Goal: Contribute content: Add original content to the website for others to see

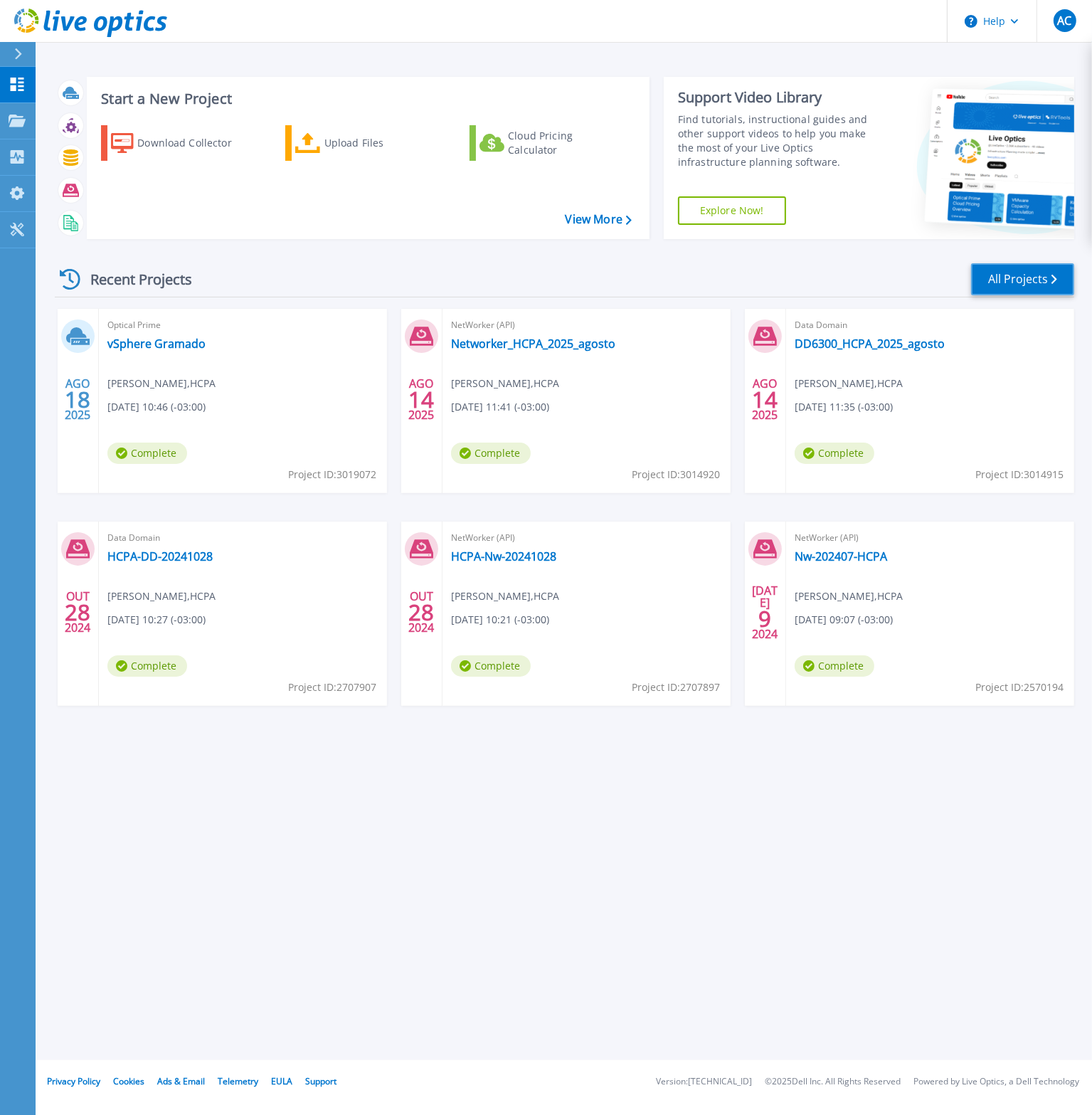
click at [1008, 280] on link "All Projects" at bounding box center [1022, 279] width 103 height 32
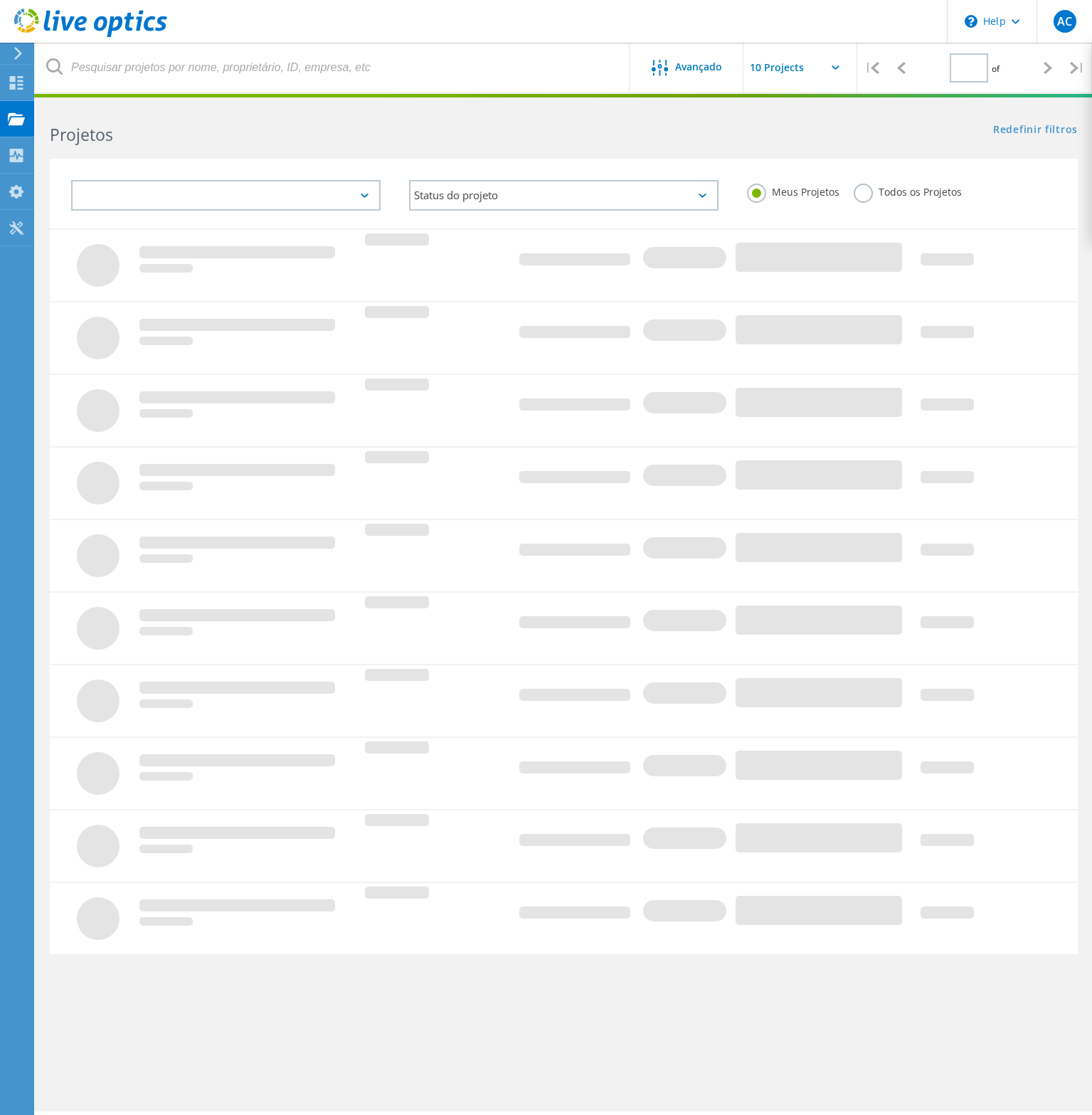
type input "1"
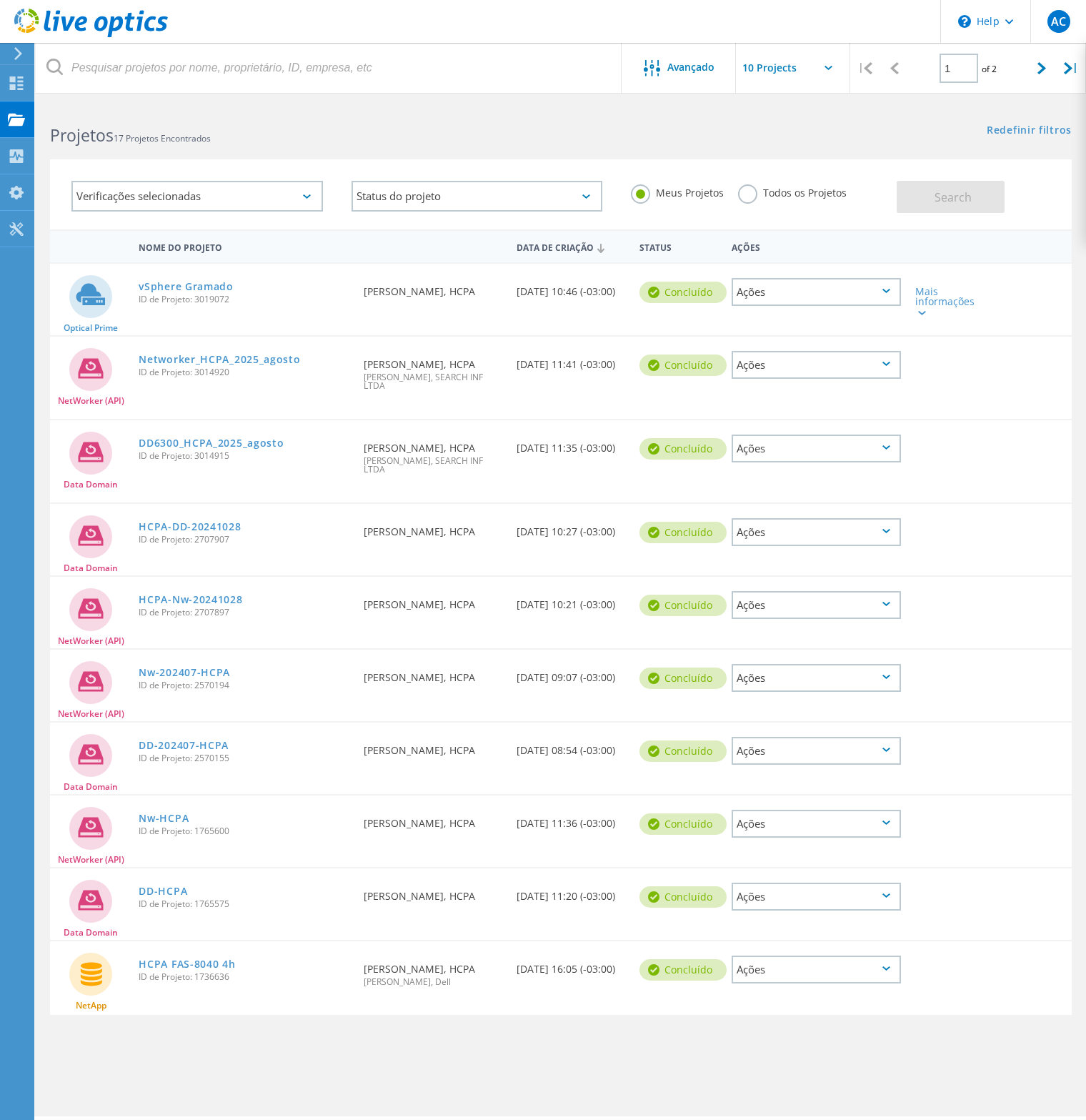
click at [752, 198] on label "Todos os Projetos" at bounding box center [792, 191] width 109 height 14
click at [0, 0] on input "Todos os Projetos" at bounding box center [0, 0] width 0 height 0
click at [920, 194] on button "Search" at bounding box center [950, 196] width 108 height 33
click at [1011, 21] on use at bounding box center [1009, 21] width 7 height 5
click at [641, 25] on header "\n Help Explore Helpful Articles Contact Support AC Usuário Final Antonio Cruz …" at bounding box center [543, 21] width 1086 height 43
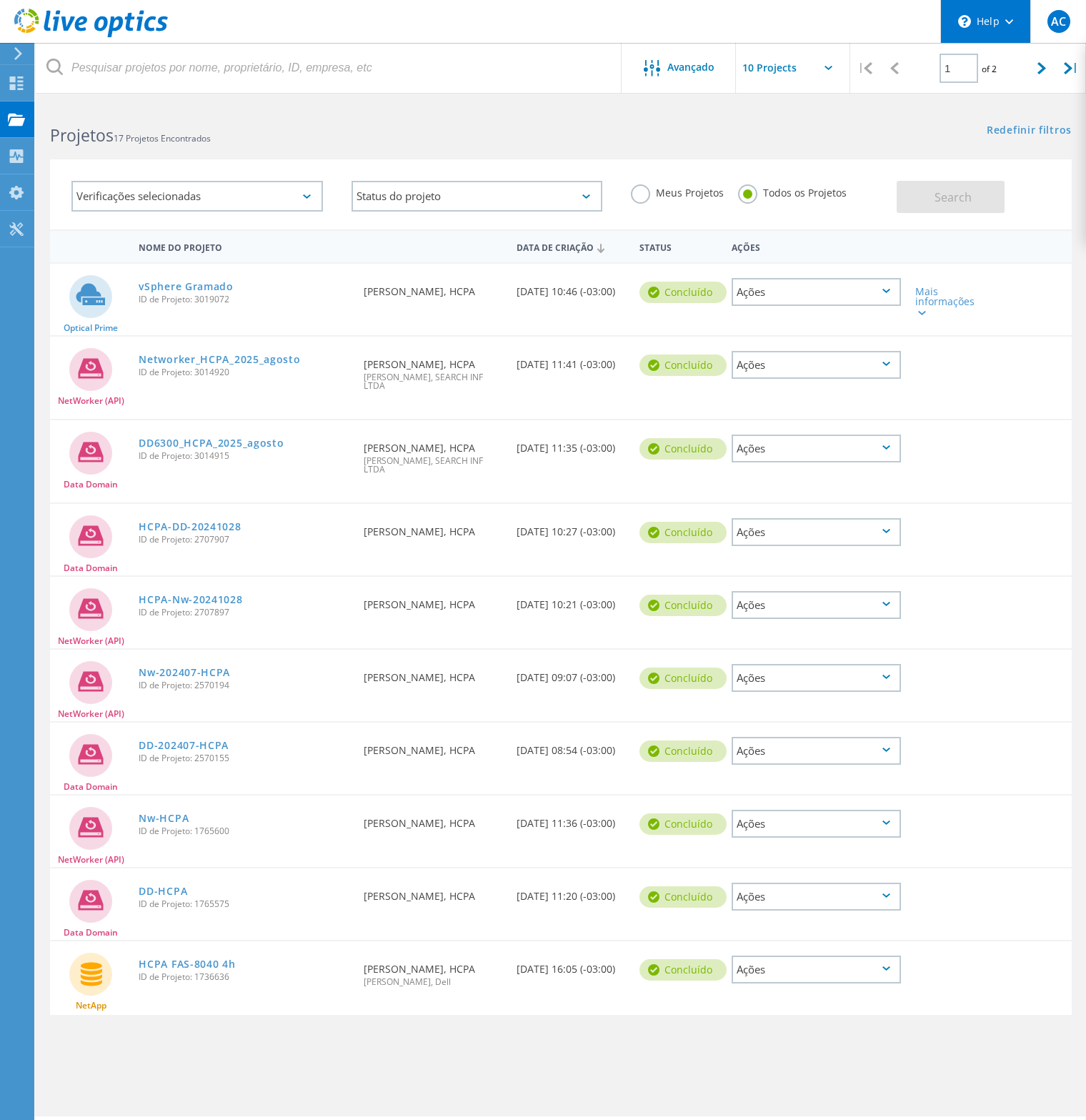
click at [999, 26] on div "\n Help" at bounding box center [985, 21] width 90 height 43
click at [757, 25] on header "\n Help Explore Helpful Articles Contact Support AC Usuário Final Antonio Cruz …" at bounding box center [543, 21] width 1086 height 43
click at [11, 84] on use at bounding box center [17, 83] width 14 height 14
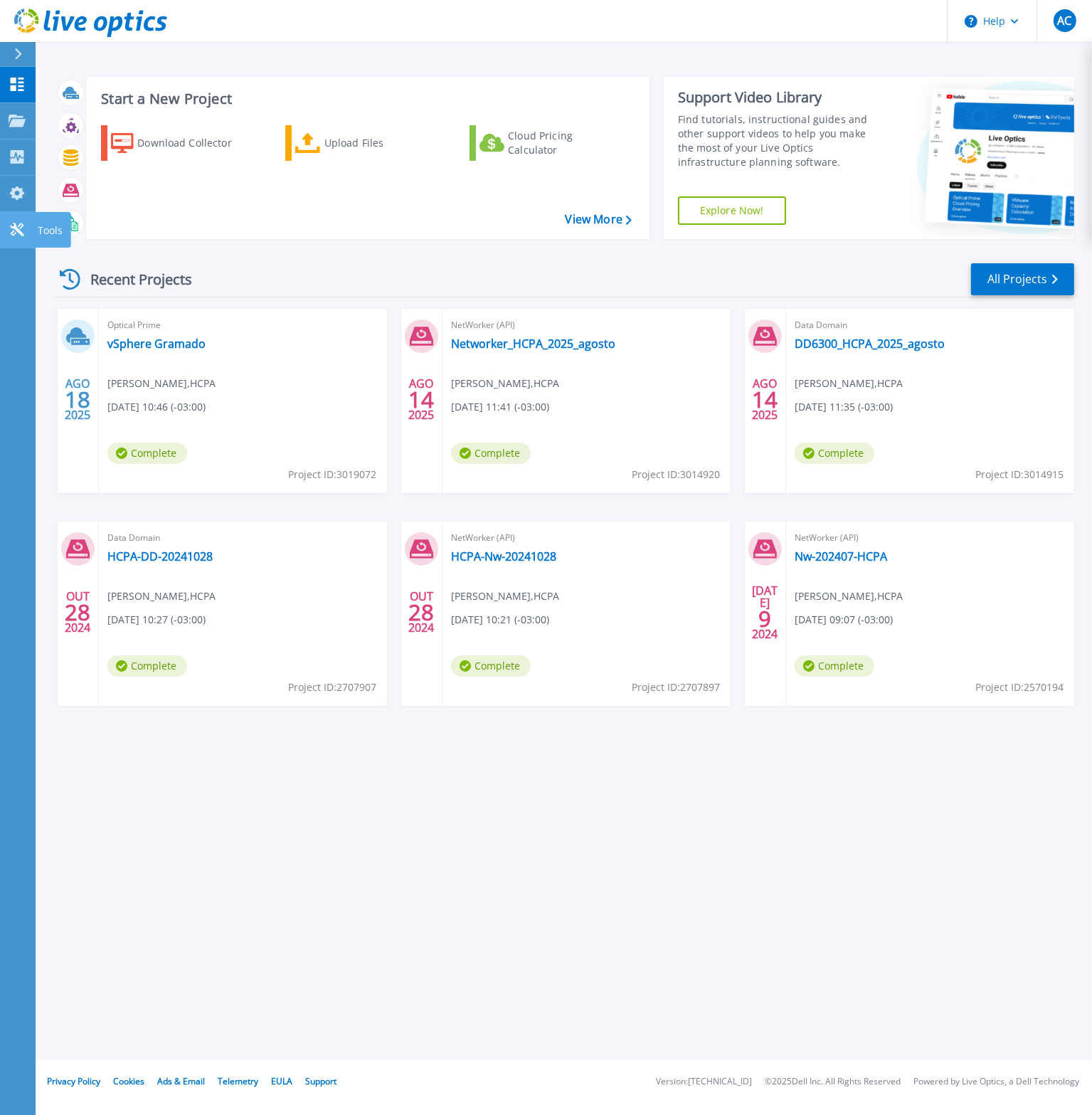
click at [16, 222] on icon at bounding box center [17, 229] width 17 height 14
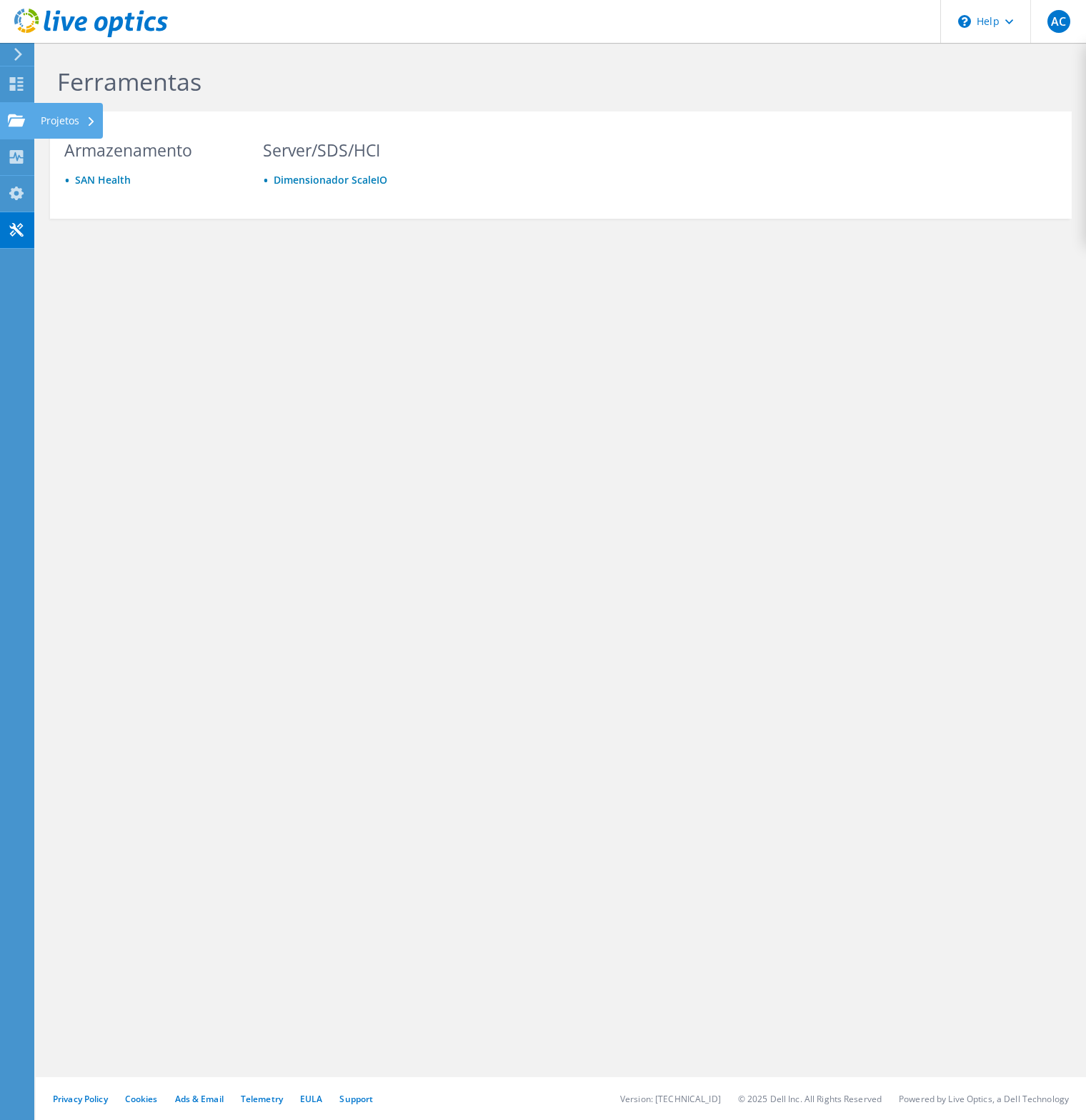
click at [20, 125] on use at bounding box center [16, 119] width 17 height 12
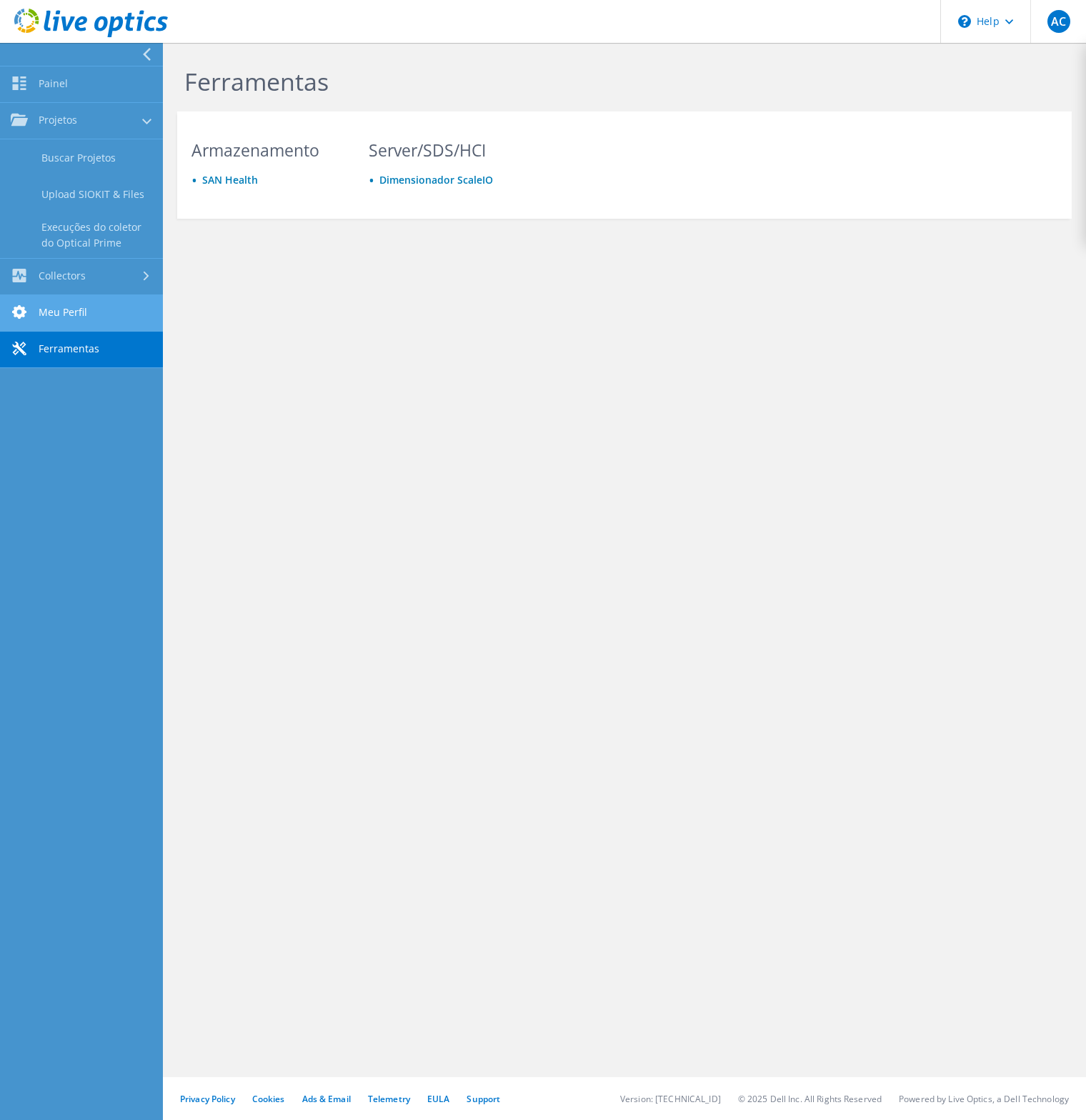
click at [57, 306] on link "Meu Perfil" at bounding box center [81, 313] width 163 height 36
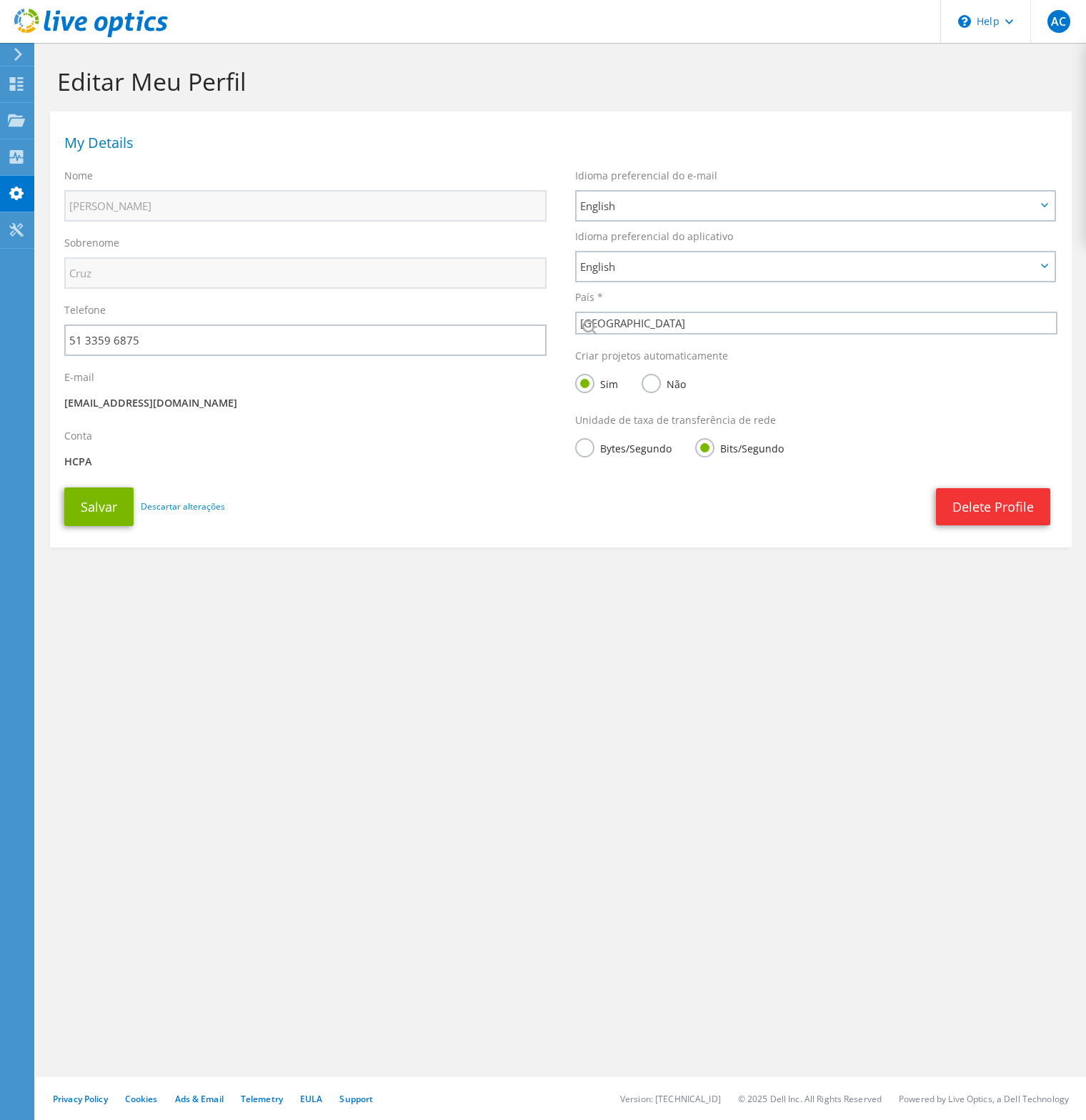
select select "30"
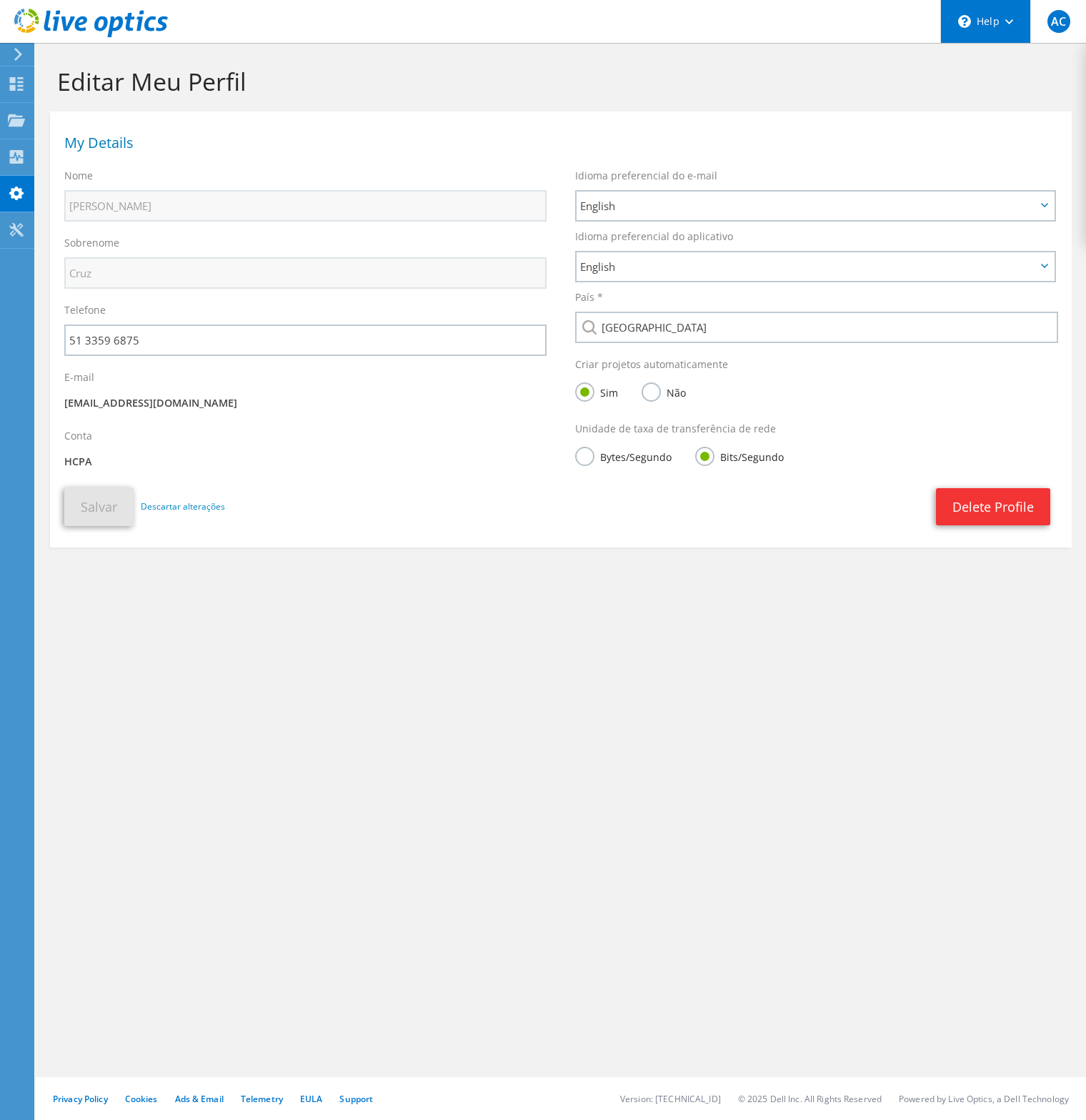
click at [1007, 17] on div "\n Help" at bounding box center [985, 21] width 90 height 43
click at [1011, 50] on link "Explore Helpful Articles" at bounding box center [1020, 61] width 159 height 35
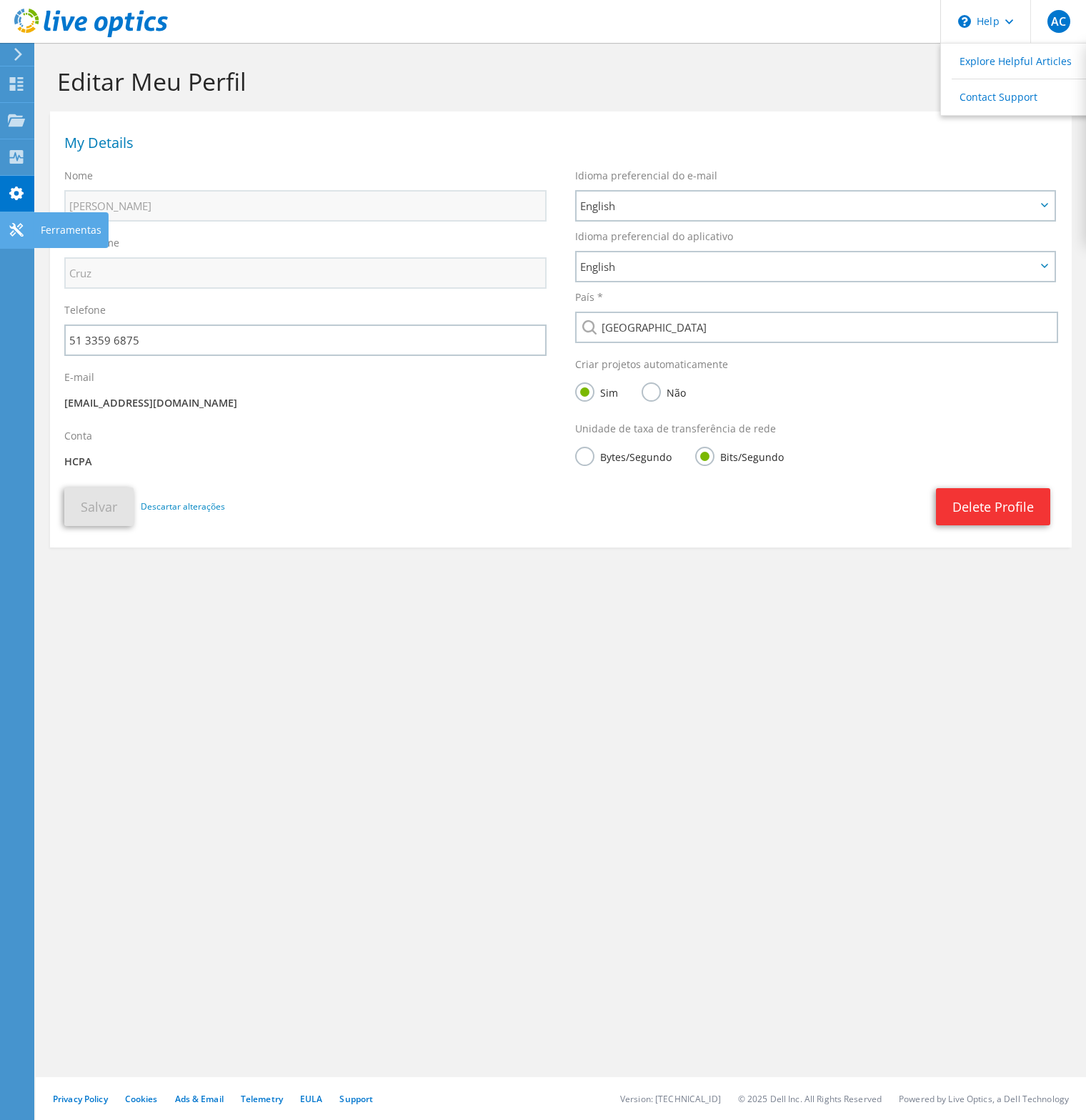
click at [19, 225] on use at bounding box center [16, 229] width 14 height 14
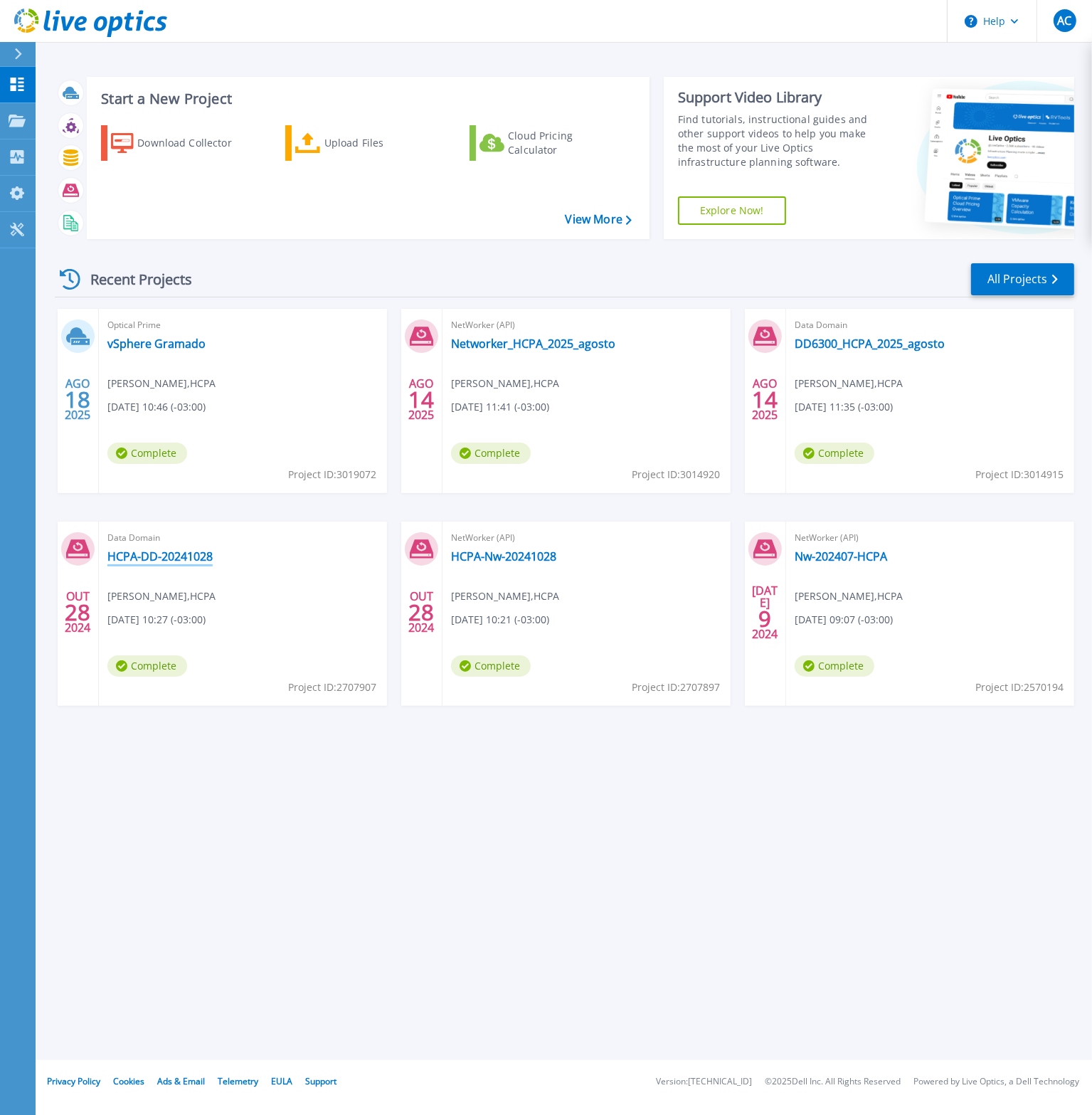
click at [181, 559] on link "HCPA-DD-20241028" at bounding box center [160, 556] width 106 height 14
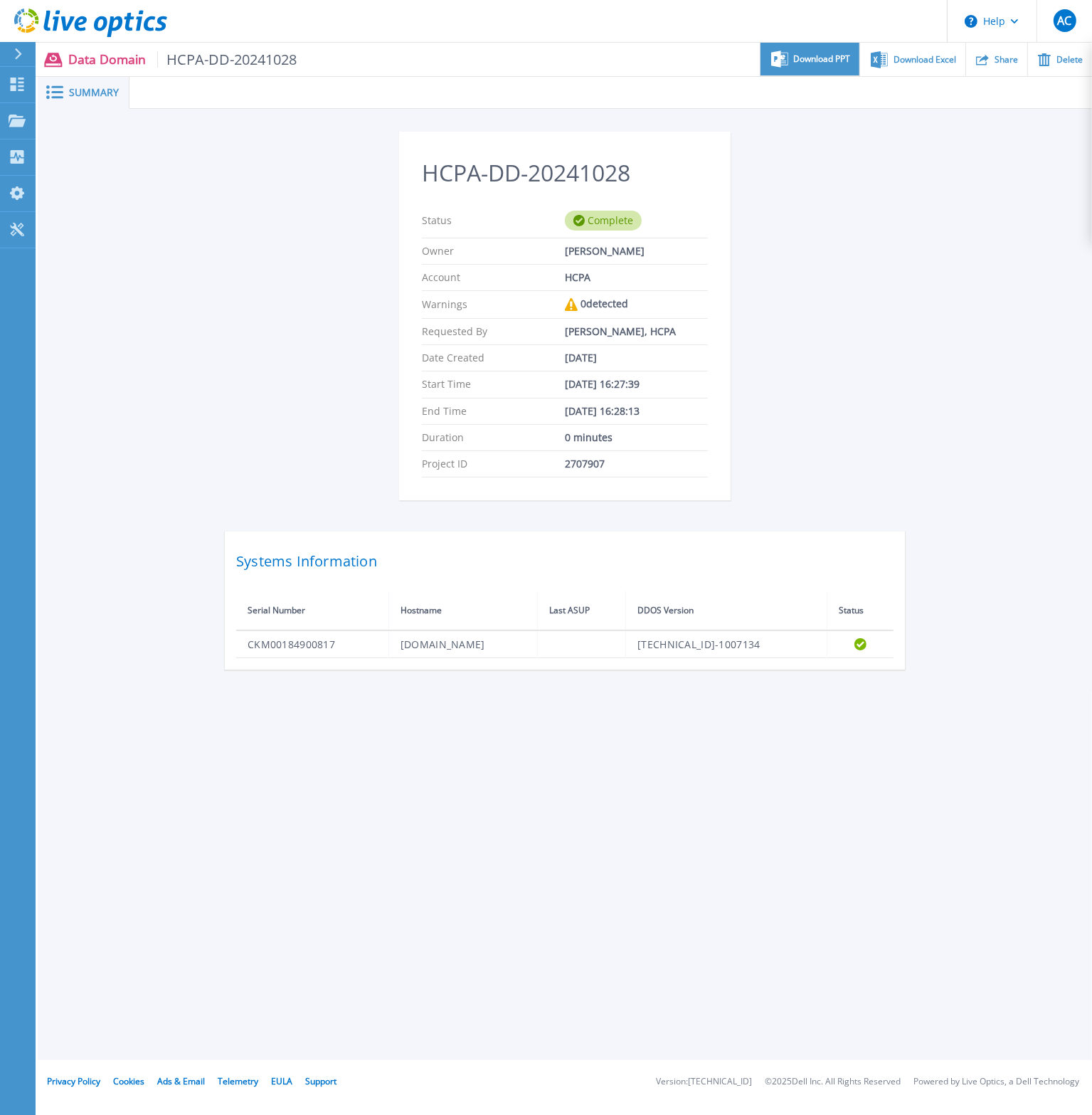
click at [806, 63] on span "Download PPT" at bounding box center [822, 58] width 57 height 8
click at [902, 66] on div "Download Excel" at bounding box center [912, 59] width 105 height 33
click at [804, 61] on span "Download PPT" at bounding box center [822, 58] width 57 height 8
click at [80, 28] on icon at bounding box center [90, 22] width 153 height 29
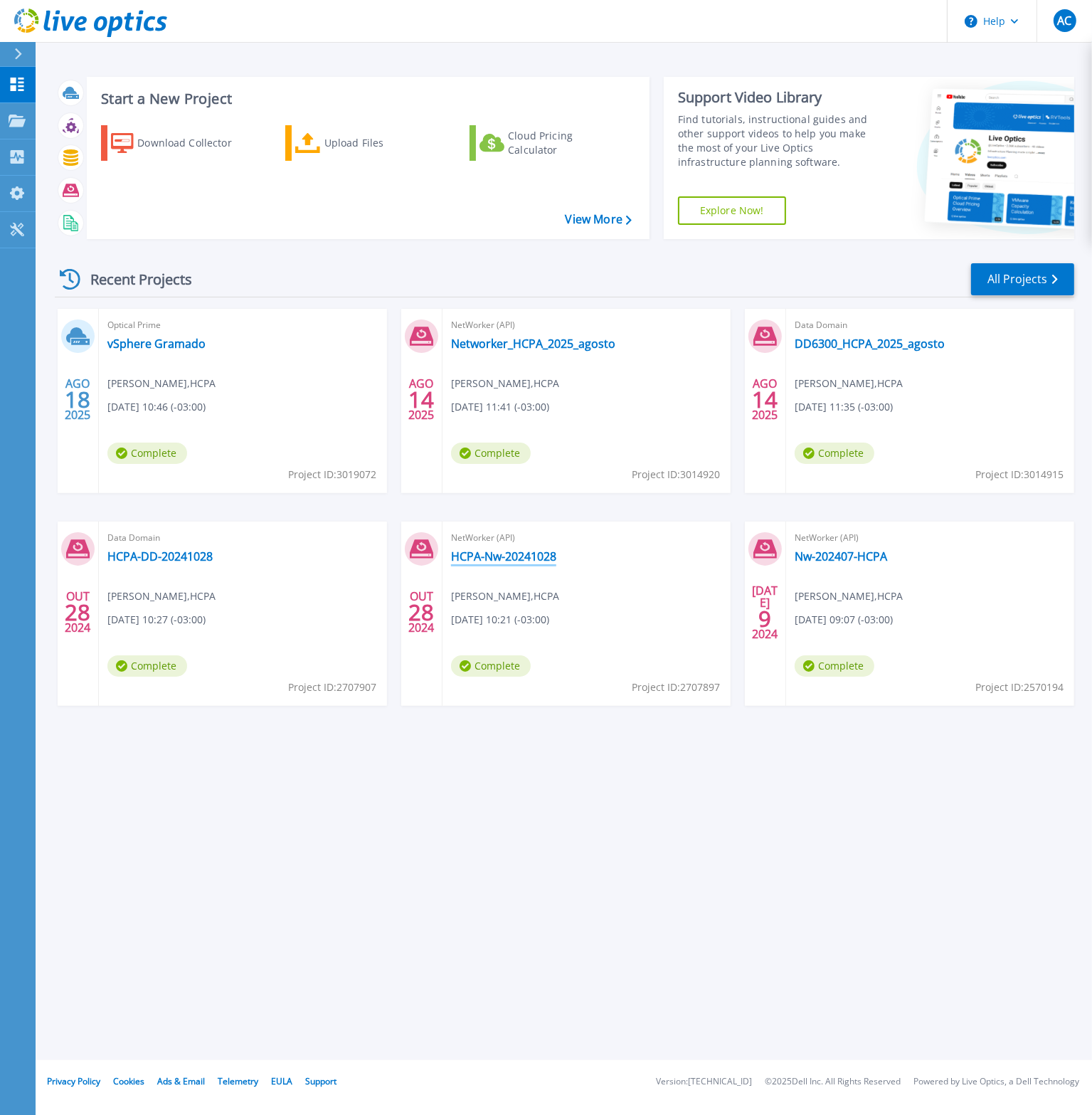
click at [510, 559] on link "HCPA-Nw-20241028" at bounding box center [504, 556] width 106 height 14
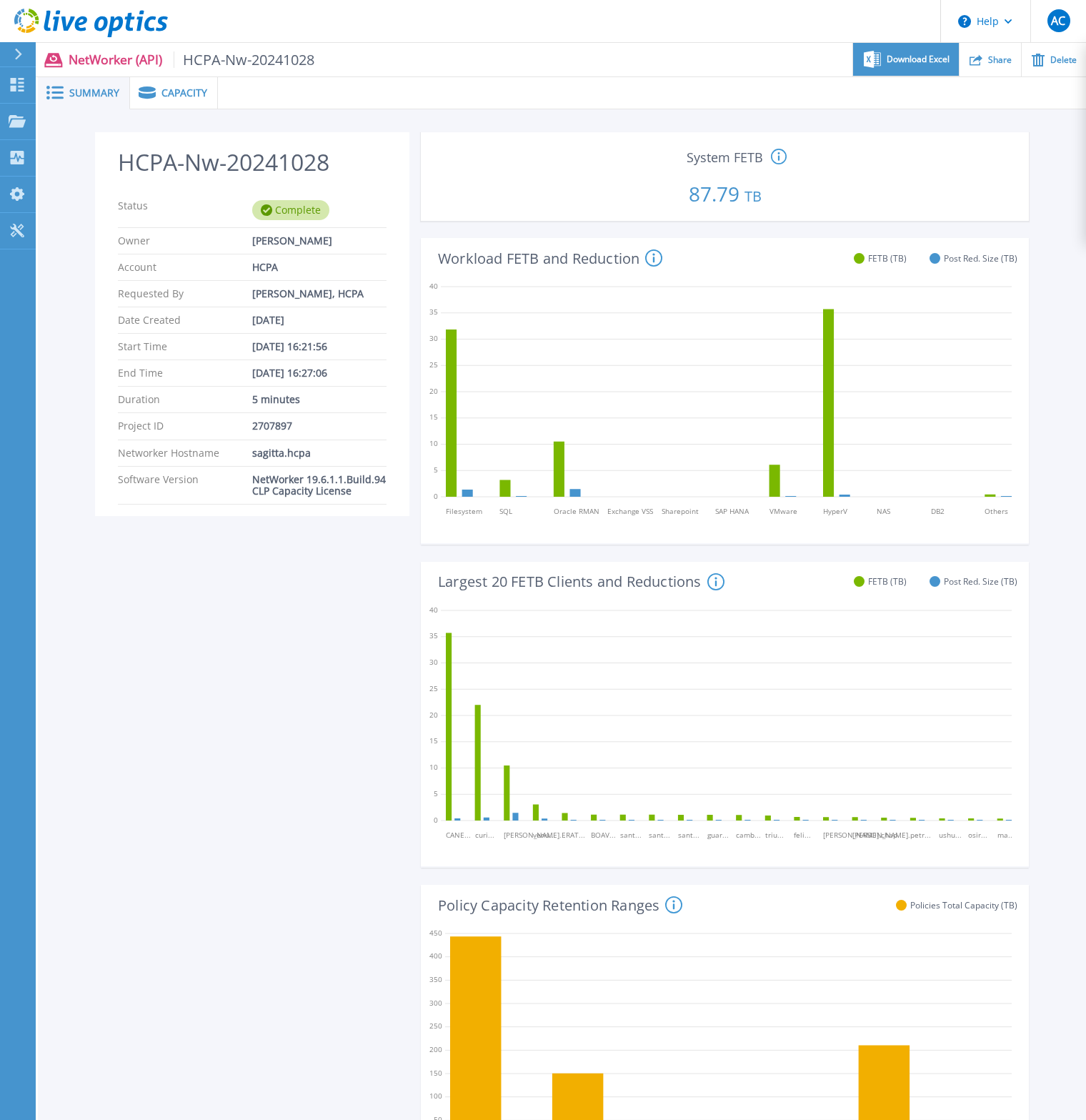
click at [905, 57] on span "Download Excel" at bounding box center [918, 59] width 63 height 8
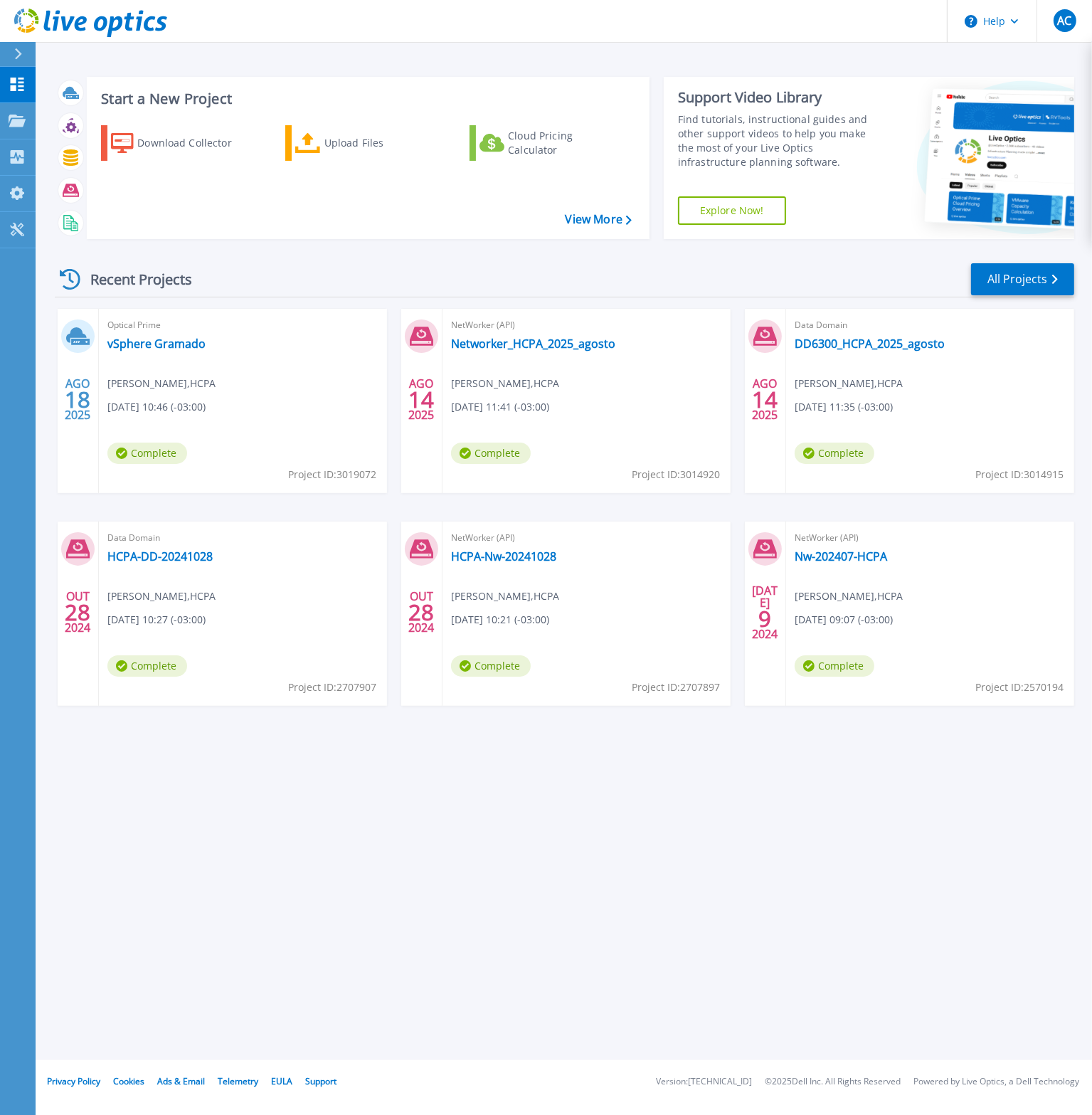
click at [684, 57] on div "Start a New Project Download Collector Upload Files Cloud Pricing Calculator Vi…" at bounding box center [564, 530] width 1057 height 1060
click at [183, 346] on link "Chile-a_HCPA_2025_agosto" at bounding box center [179, 343] width 144 height 14
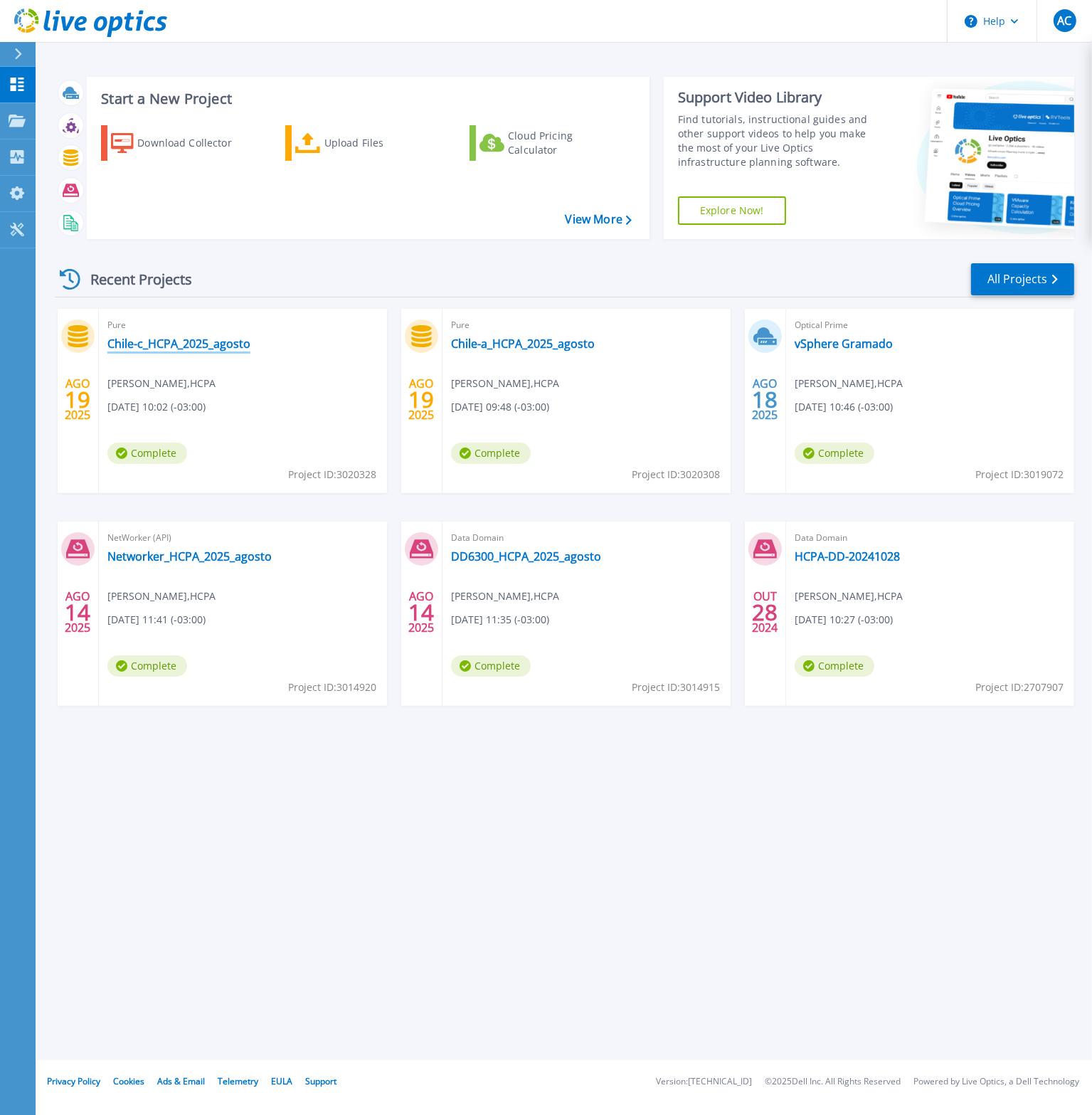
click at [188, 345] on link "Chile-c_HCPA_2025_agosto" at bounding box center [179, 343] width 143 height 14
click at [841, 348] on link "vSphere Gramado" at bounding box center [844, 343] width 98 height 14
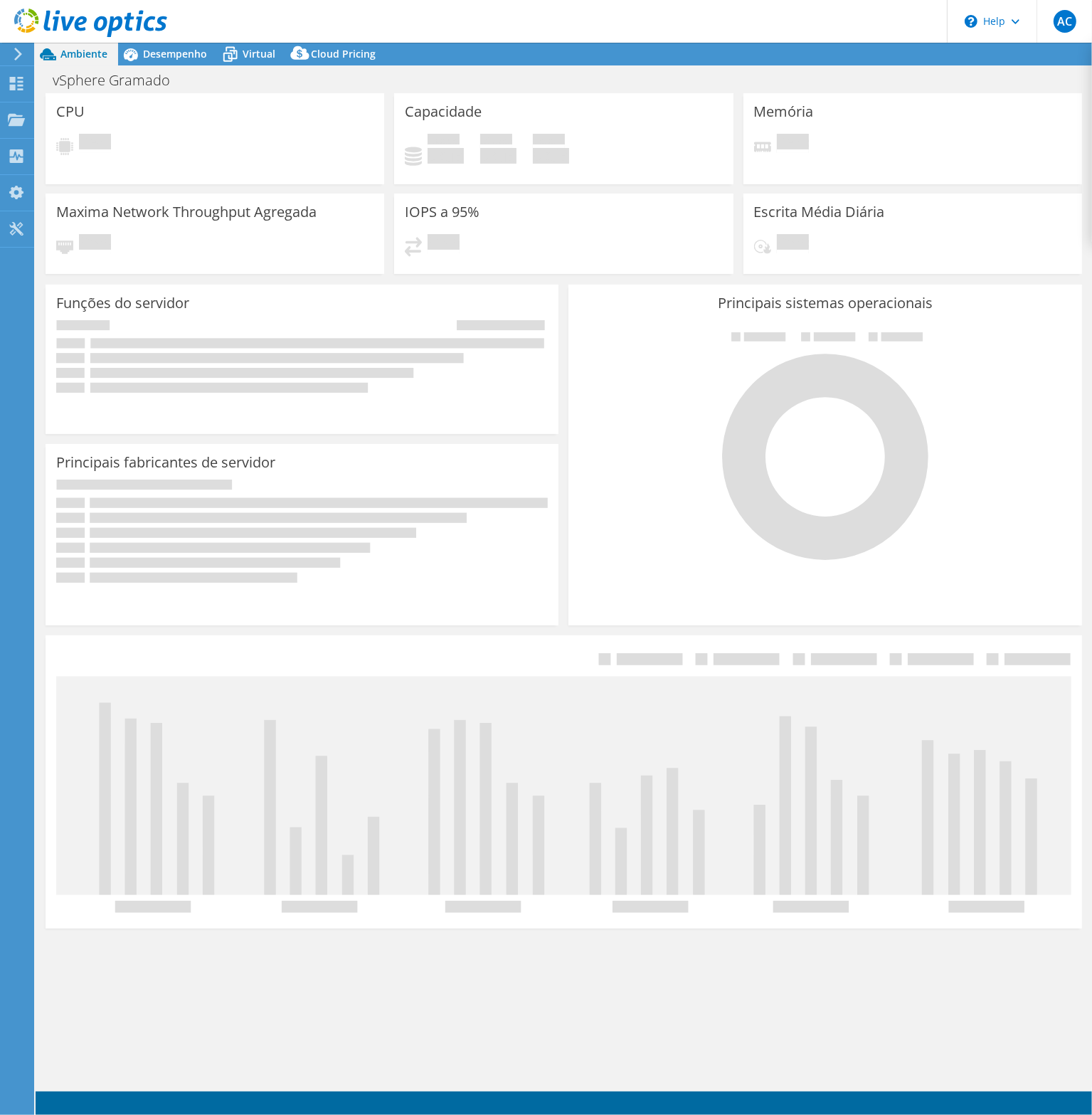
select select "SouthAmerica"
select select "USD"
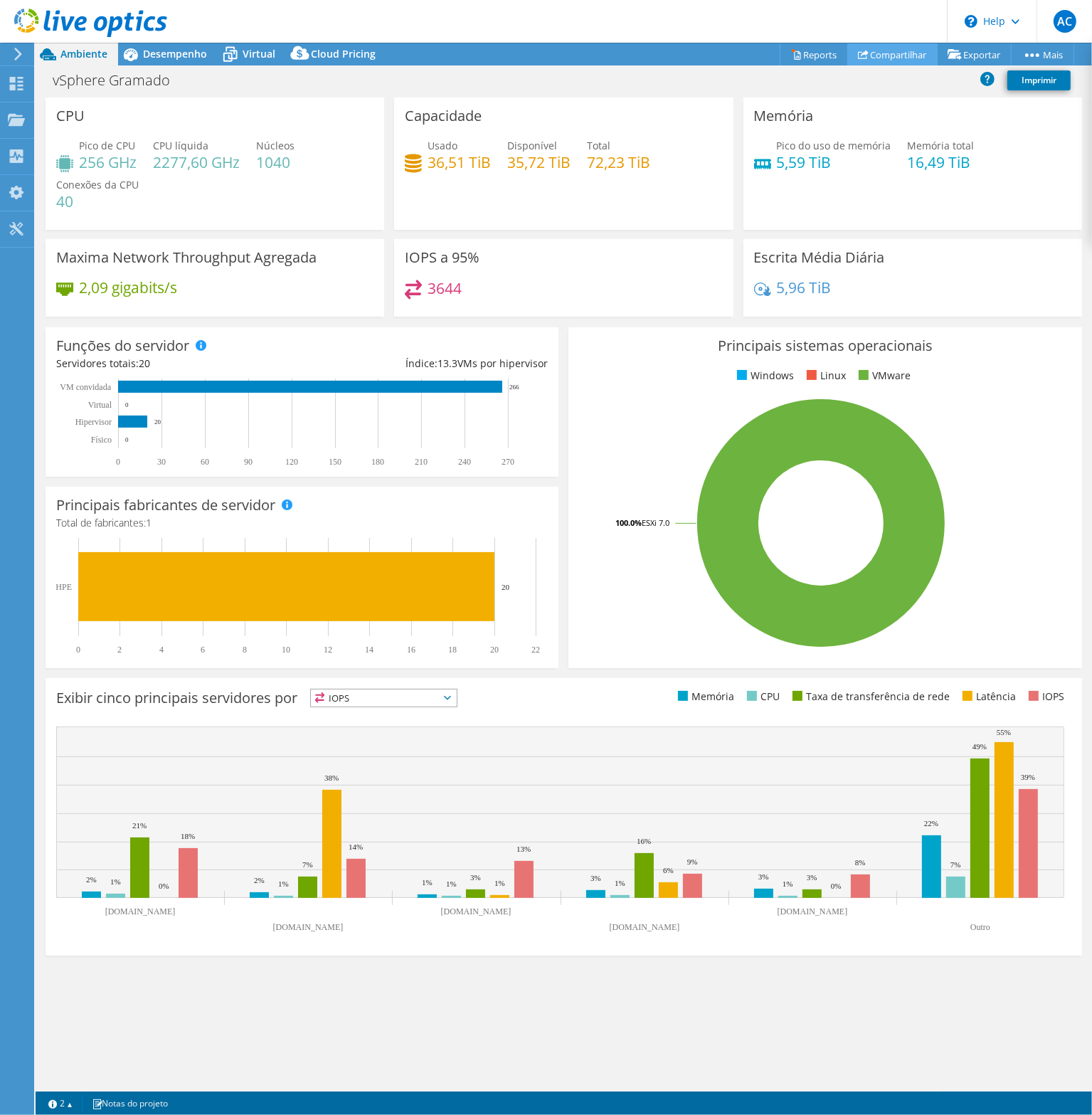
click at [883, 47] on link "Compartilhar" at bounding box center [892, 55] width 90 height 22
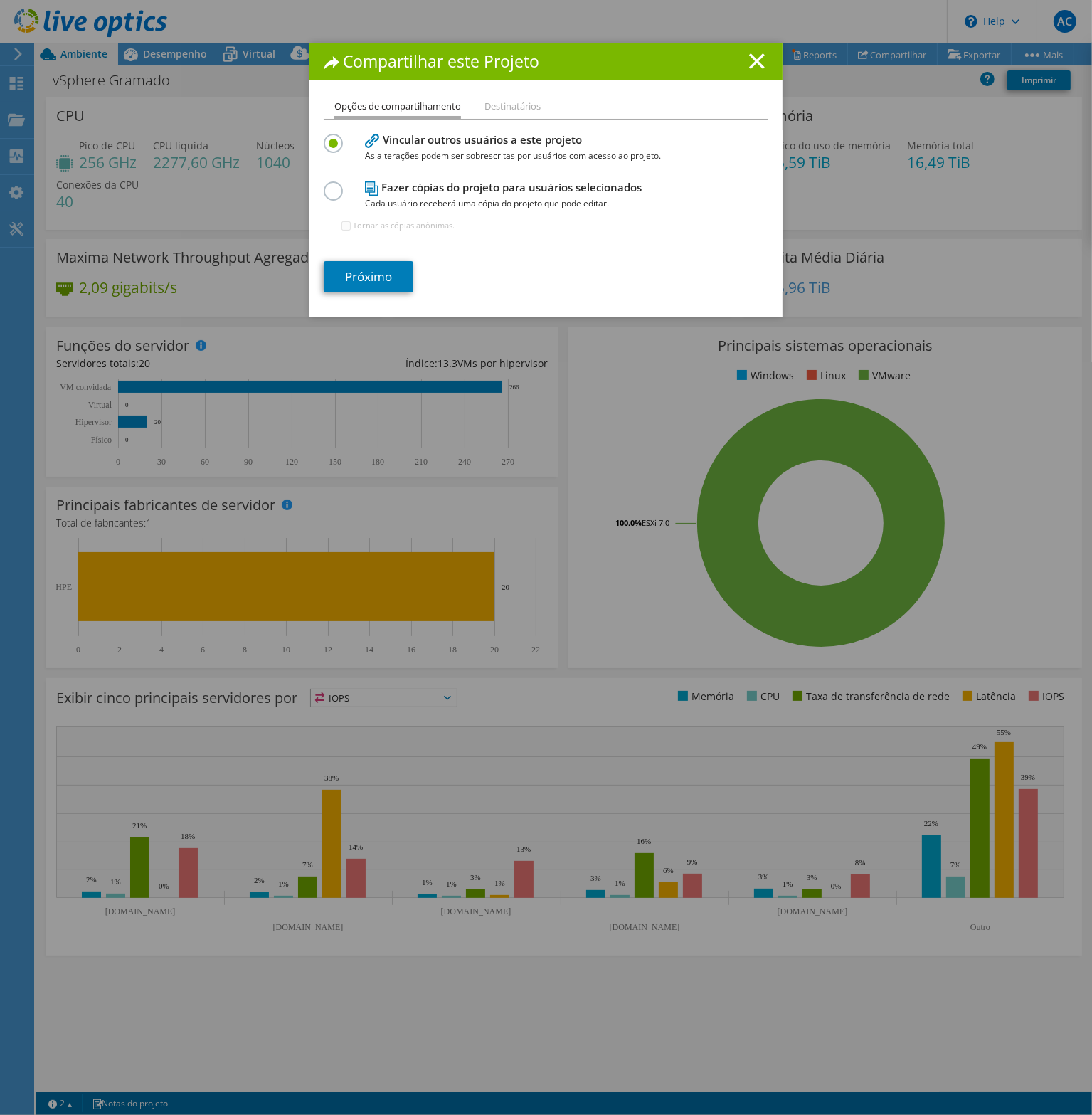
click at [330, 185] on label at bounding box center [336, 184] width 25 height 4
click at [0, 0] on input "radio" at bounding box center [0, 0] width 0 height 0
click at [518, 106] on li "Destinatários" at bounding box center [513, 107] width 57 height 18
click at [364, 274] on link "Próximo" at bounding box center [368, 277] width 90 height 32
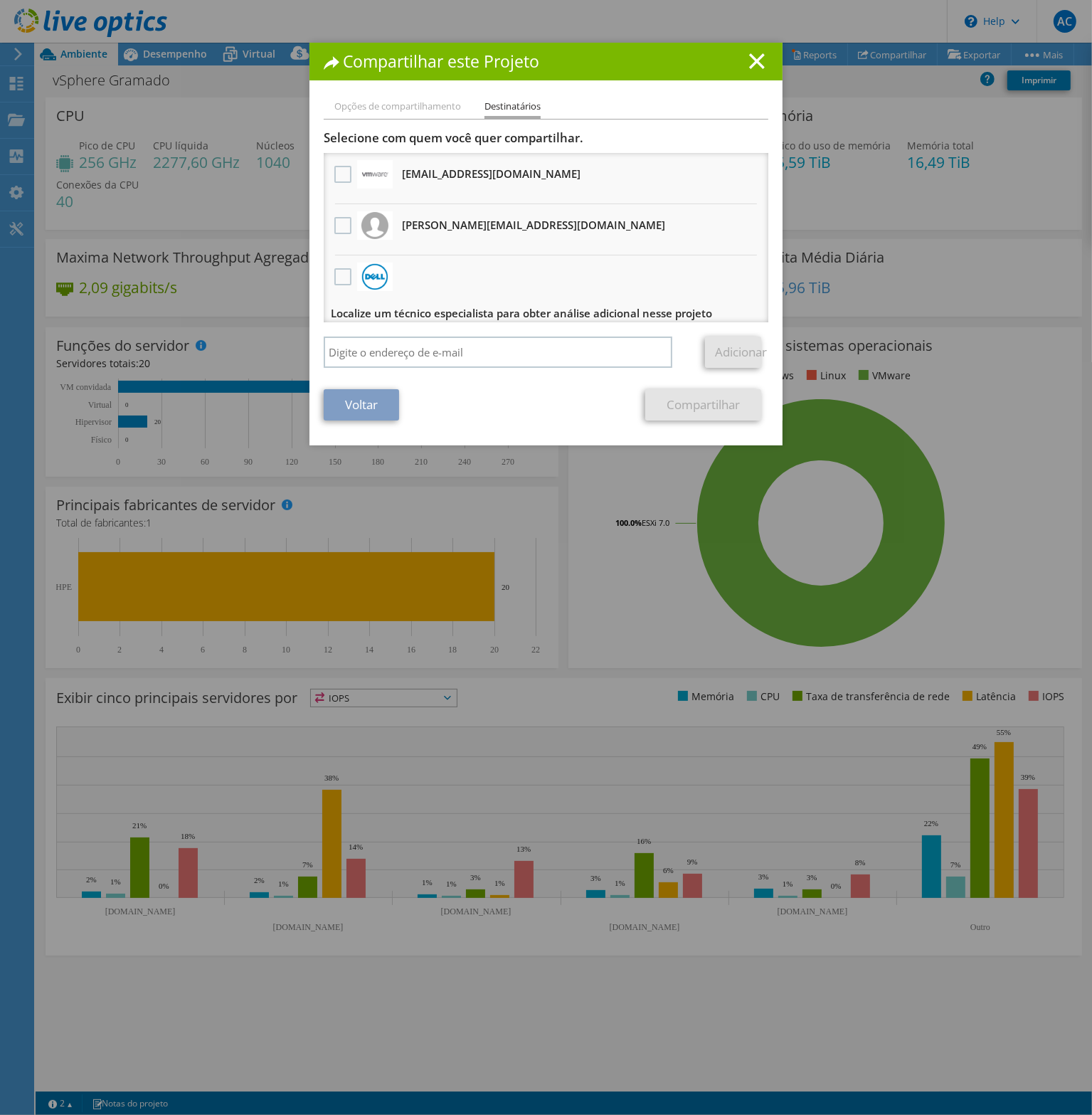
scroll to position [7, 0]
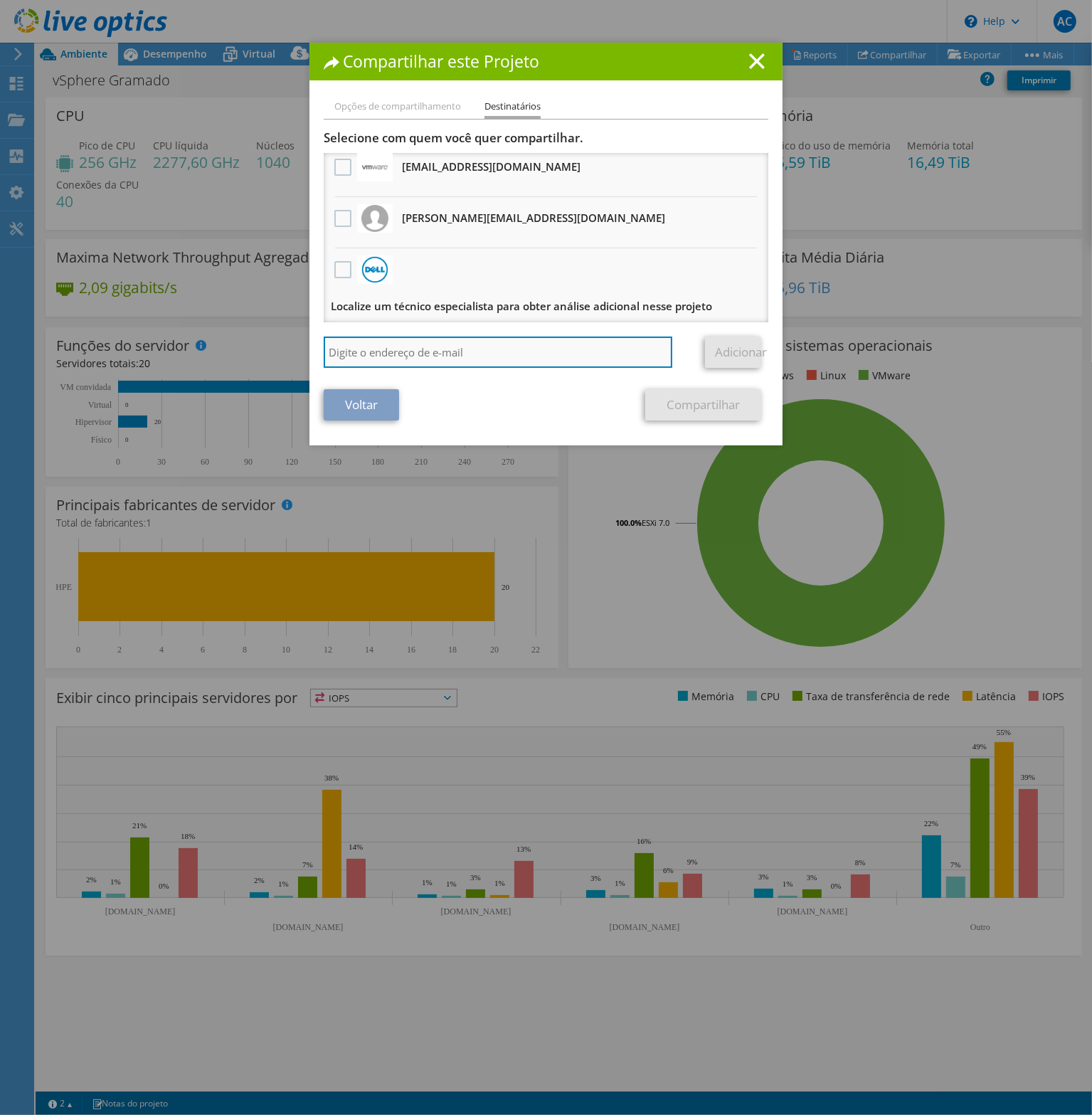
click at [374, 345] on input "search" at bounding box center [498, 352] width 349 height 32
type input "rmalvezzi@hcpa.edu.br"
click at [729, 354] on link "Adicionar" at bounding box center [733, 352] width 57 height 32
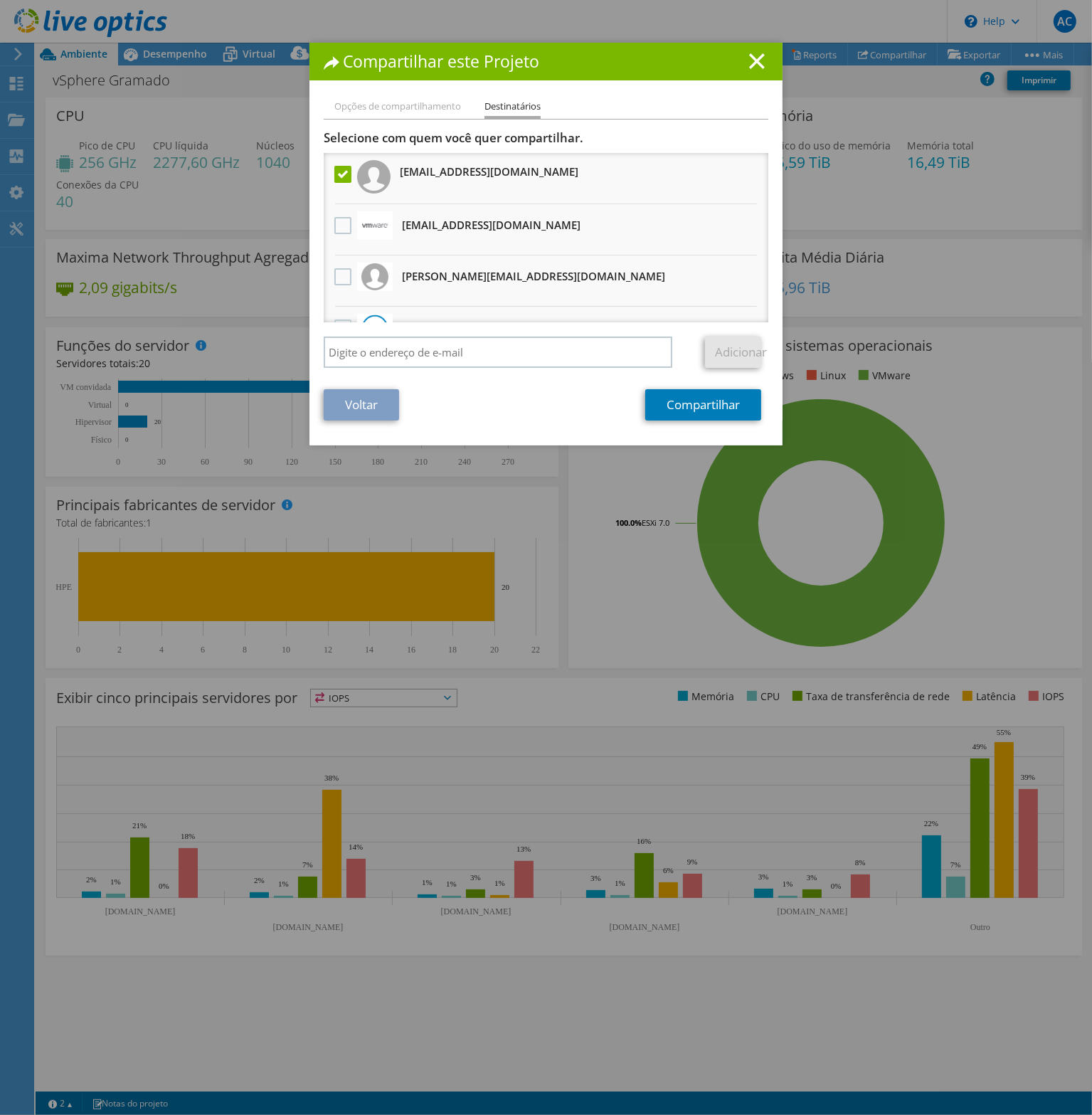
scroll to position [57, 0]
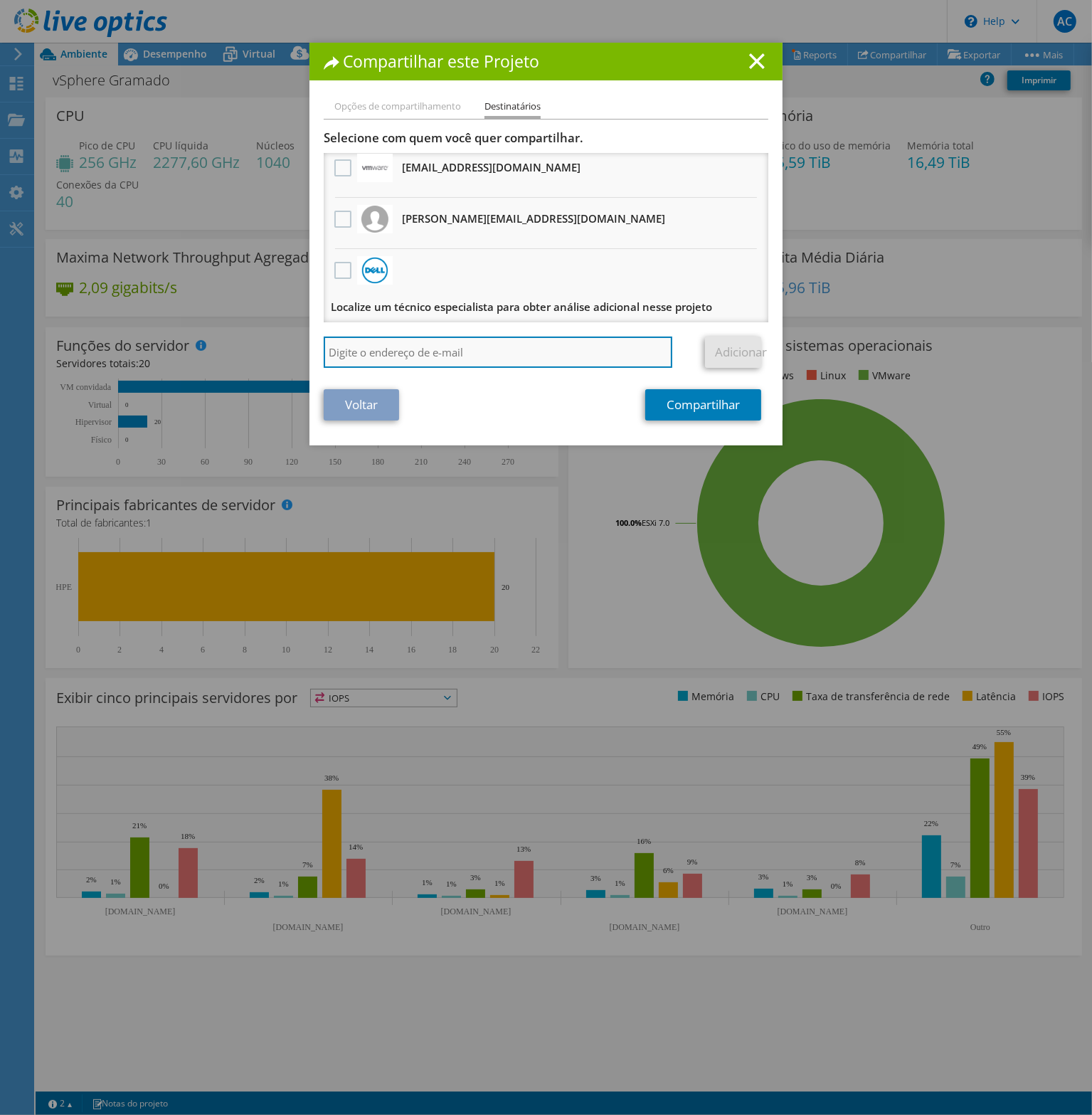
click at [552, 339] on input "search" at bounding box center [498, 352] width 349 height 32
type input "luramos@hcpa.edu.br"
click at [733, 353] on link "Adicionar" at bounding box center [733, 352] width 57 height 32
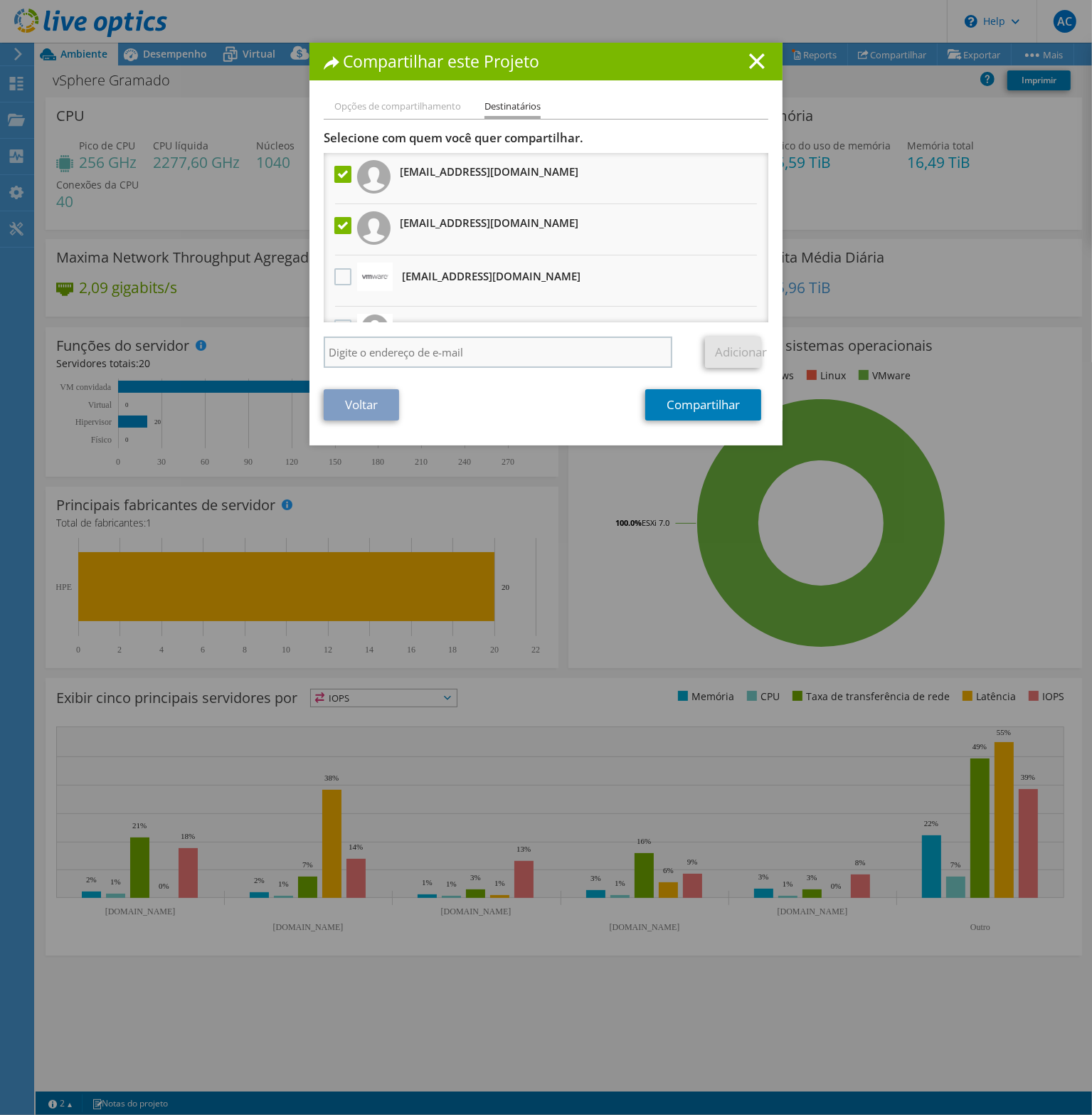
click at [465, 367] on div "Adicionar" at bounding box center [546, 355] width 445 height 38
click at [481, 358] on input "search" at bounding box center [498, 352] width 349 height 32
type input "[EMAIL_ADDRESS][DOMAIN_NAME]"
click at [733, 353] on link "Adicionar" at bounding box center [733, 352] width 57 height 32
click at [703, 406] on link "Compartilhar" at bounding box center [703, 405] width 116 height 32
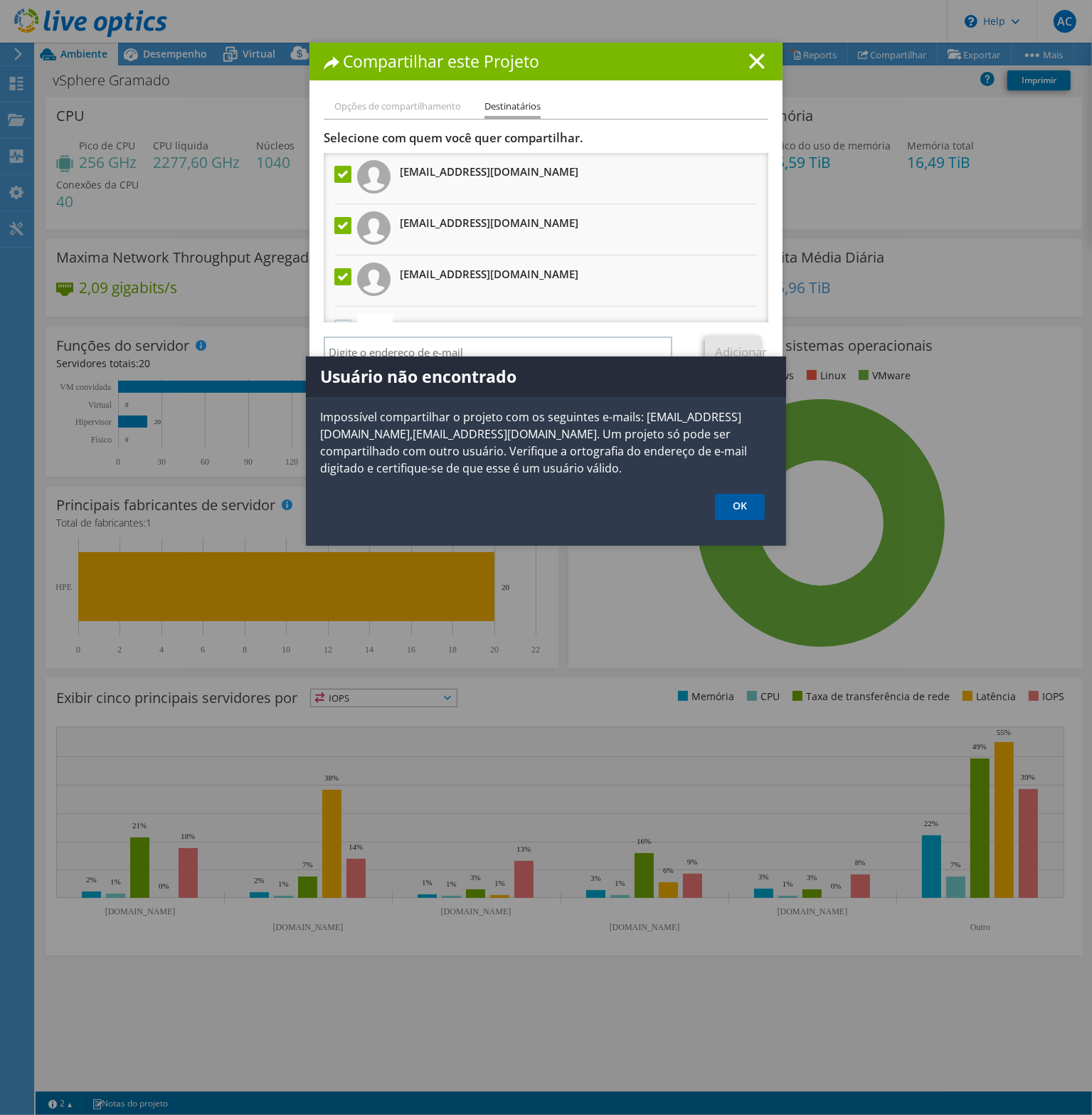
click at [740, 502] on link "OK" at bounding box center [740, 507] width 50 height 26
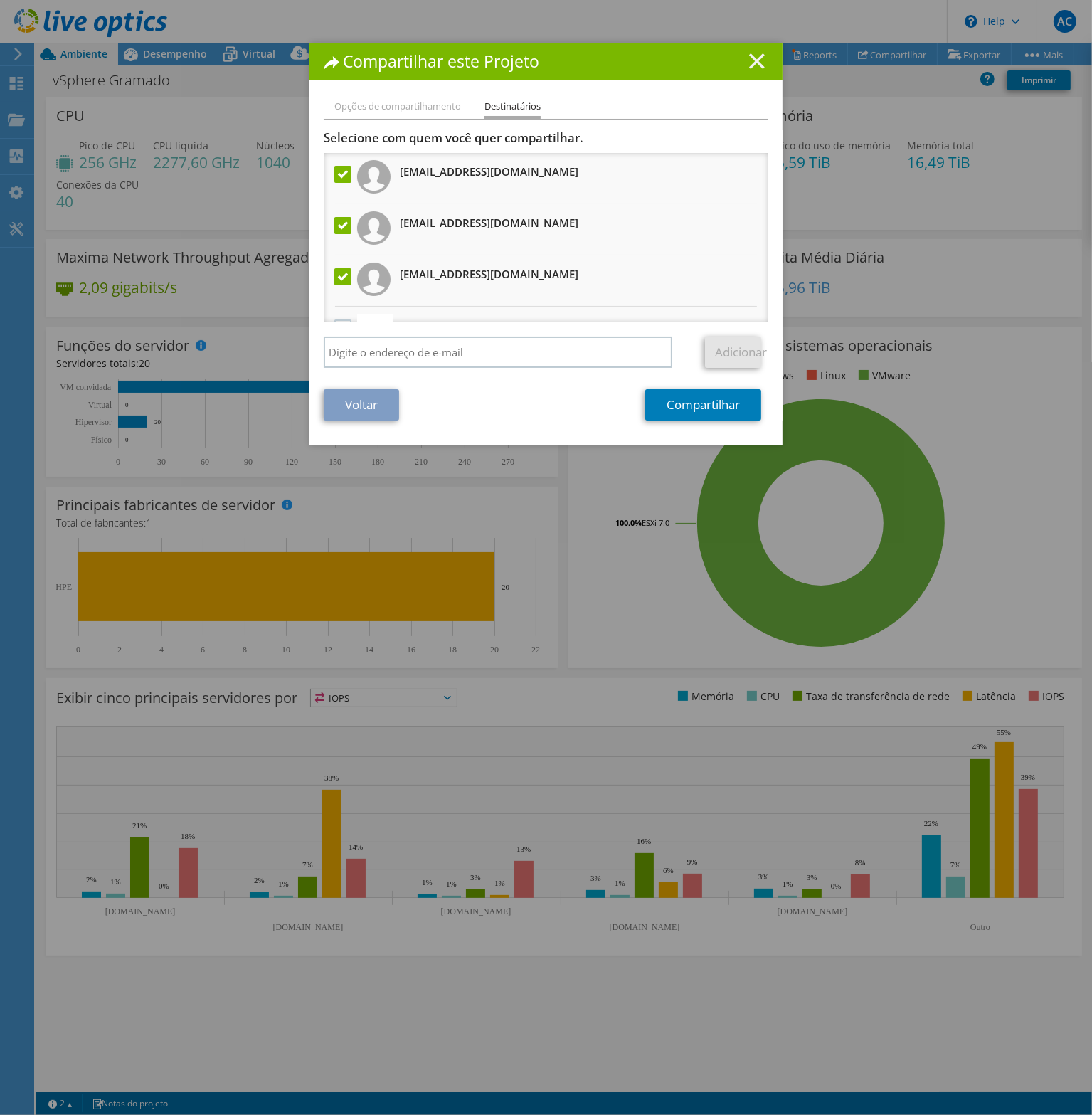
click at [755, 60] on icon at bounding box center [756, 61] width 16 height 16
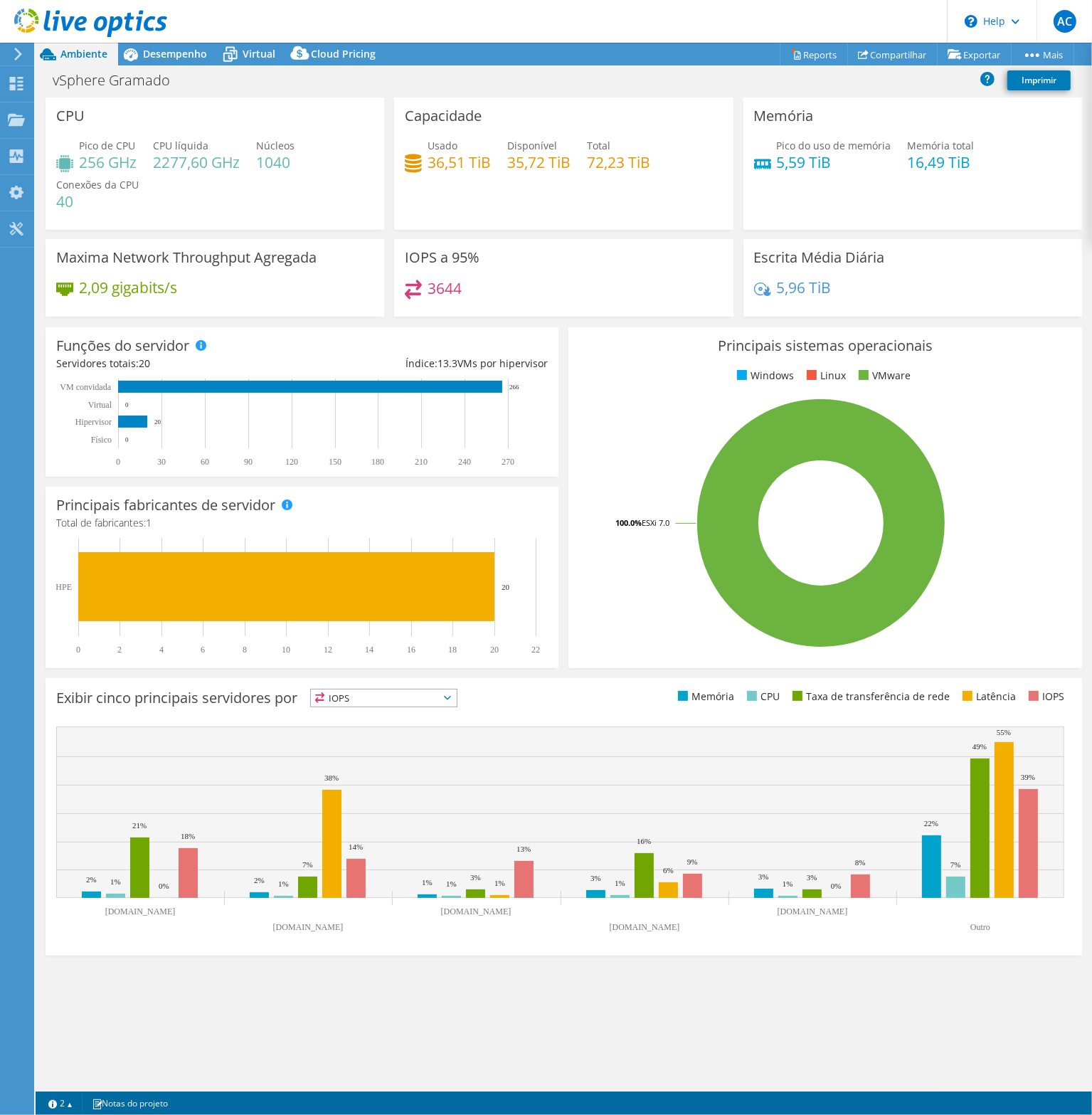
drag, startPoint x: 750, startPoint y: 25, endPoint x: 733, endPoint y: 26, distance: 17.0
click at [749, 25] on header "AC Usuário Final Antonio Cruz alfcruz@hcpa.edu.br HCPA My Profile Log Out \n He…" at bounding box center [546, 21] width 1092 height 43
click at [24, 20] on icon at bounding box center [90, 22] width 153 height 29
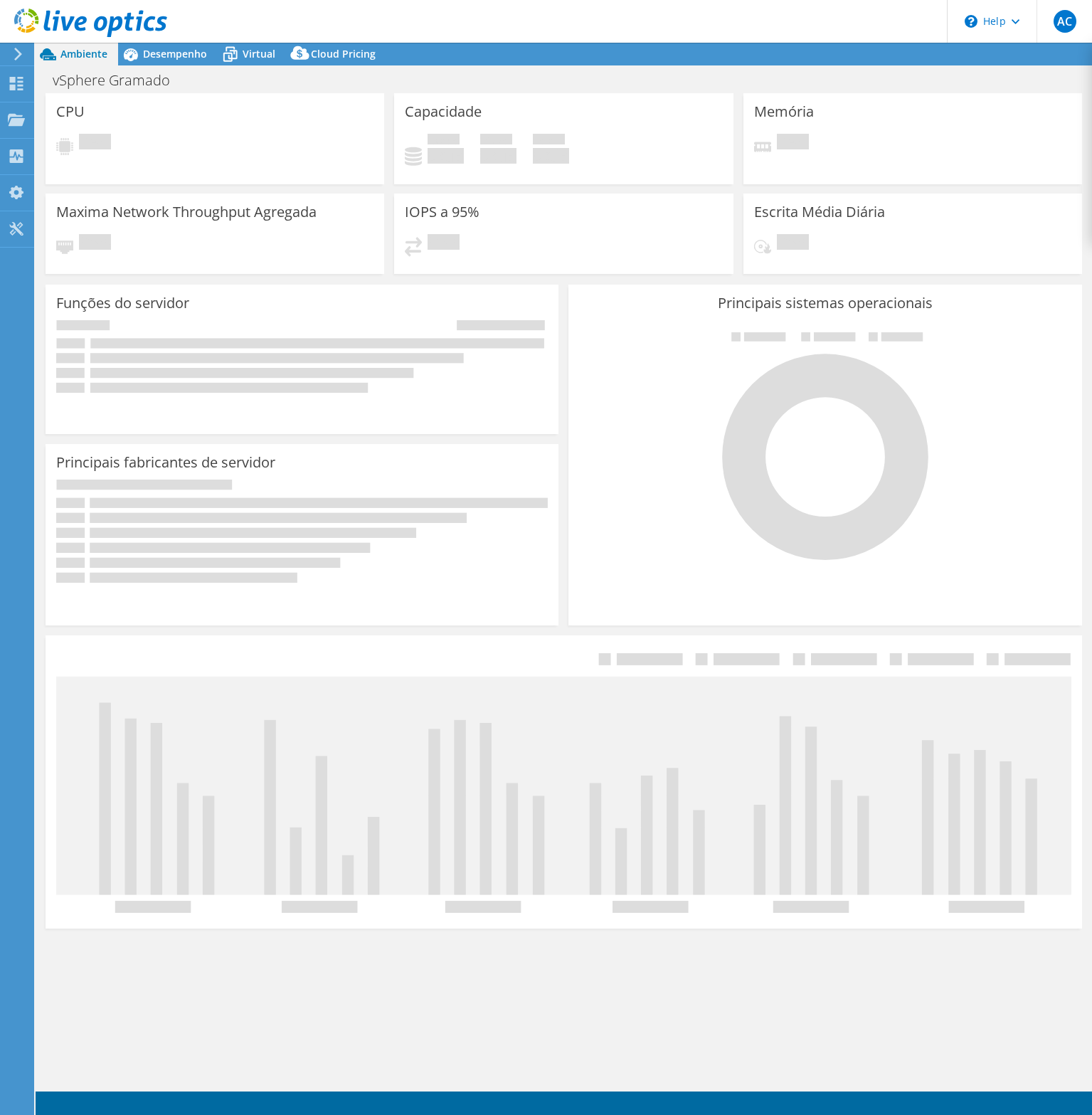
select select "USD"
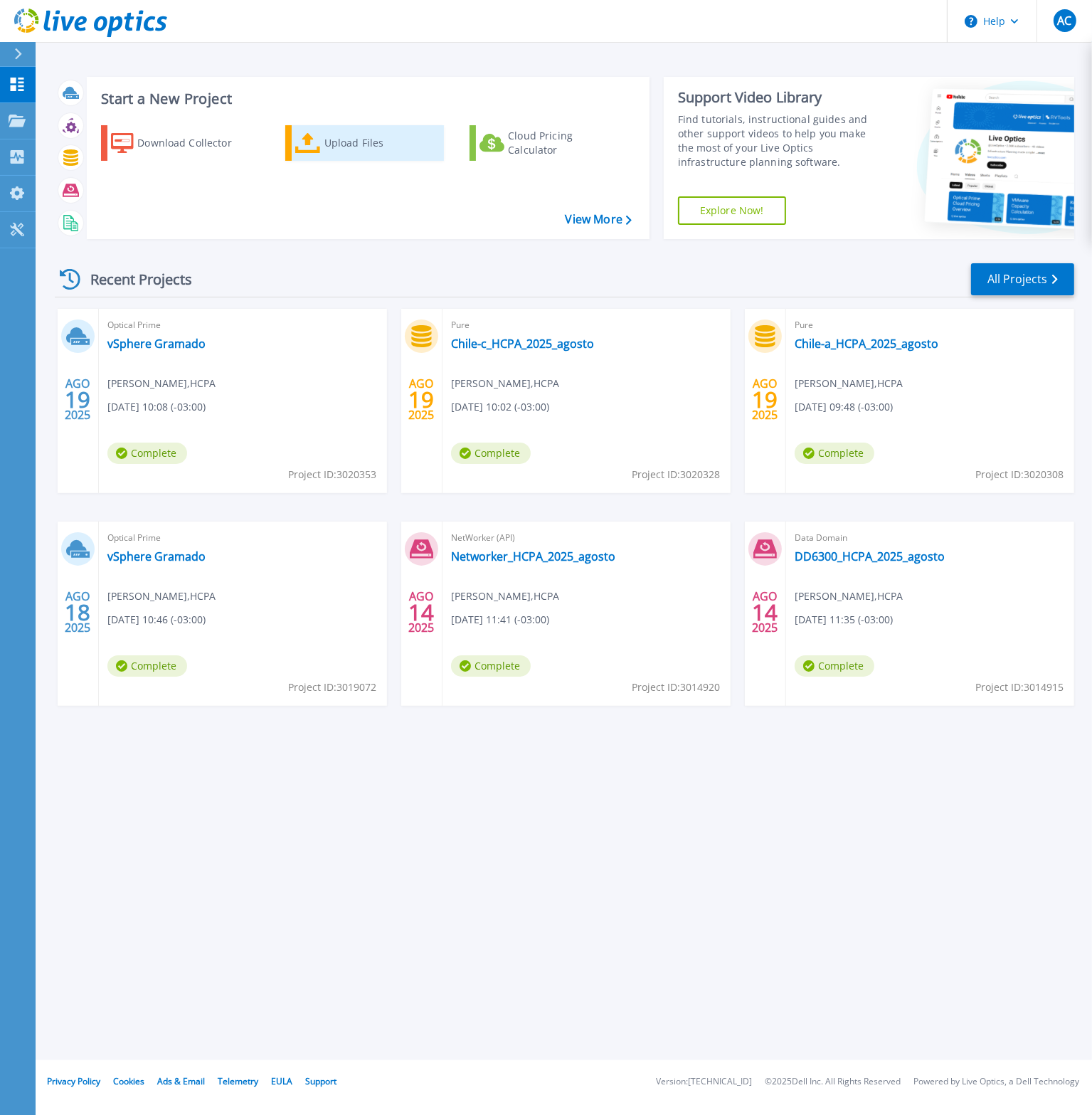
click at [319, 148] on icon at bounding box center [309, 144] width 26 height 20
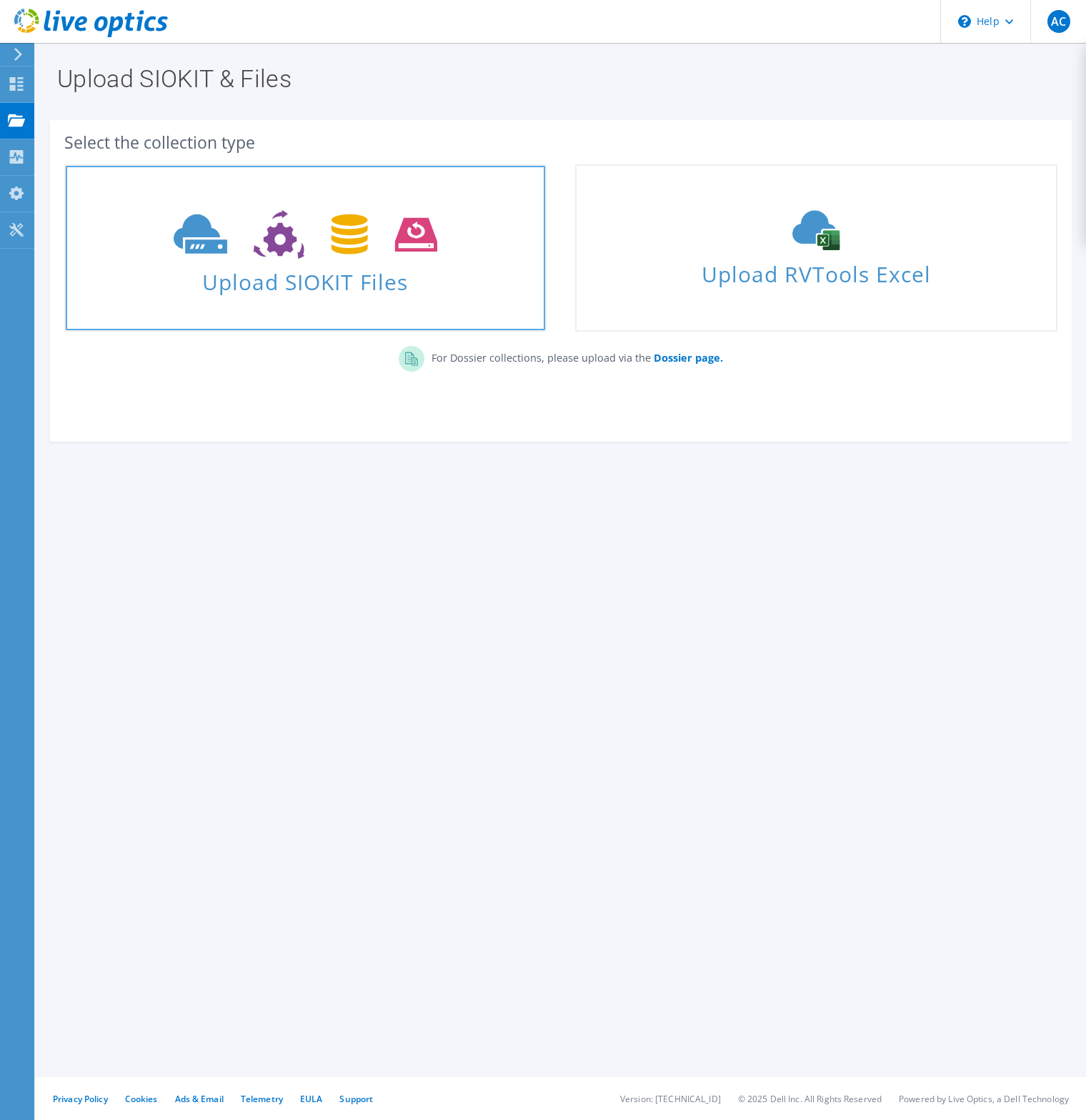
click at [306, 226] on icon at bounding box center [305, 235] width 263 height 49
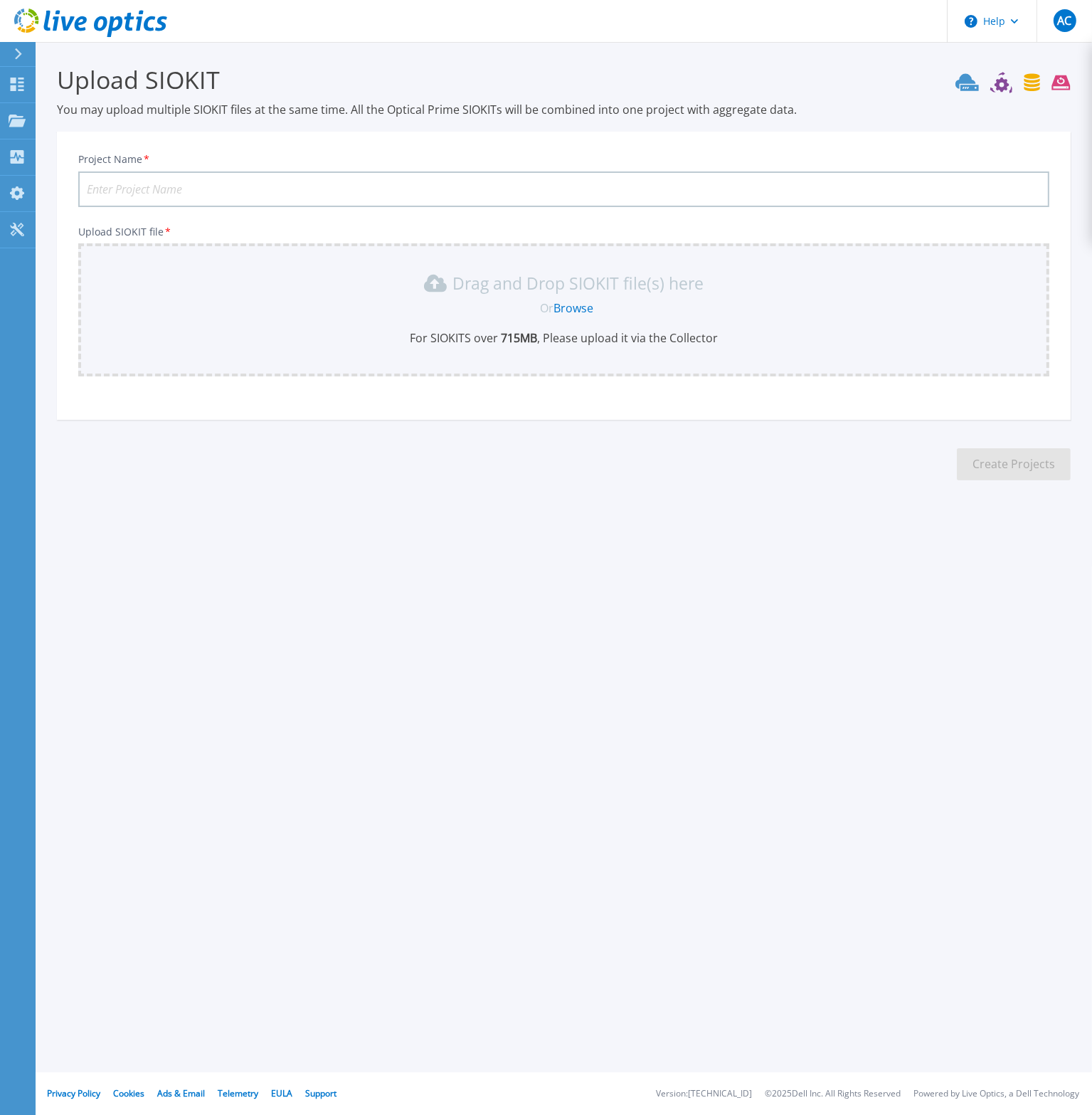
click at [188, 195] on input "Project Name *" at bounding box center [564, 189] width 971 height 35
click at [256, 188] on input "Project Name *" at bounding box center [564, 189] width 971 height 35
click at [279, 182] on input "Project Name *" at bounding box center [564, 189] width 971 height 35
paste input "DD6300HCPA2025agosto.xlsx"
click at [842, 133] on div "Project Name * DD6400HCPA2025agosto.xlsx Upload SIOKIT file * Drag and Drop SIO…" at bounding box center [564, 275] width 1014 height 288
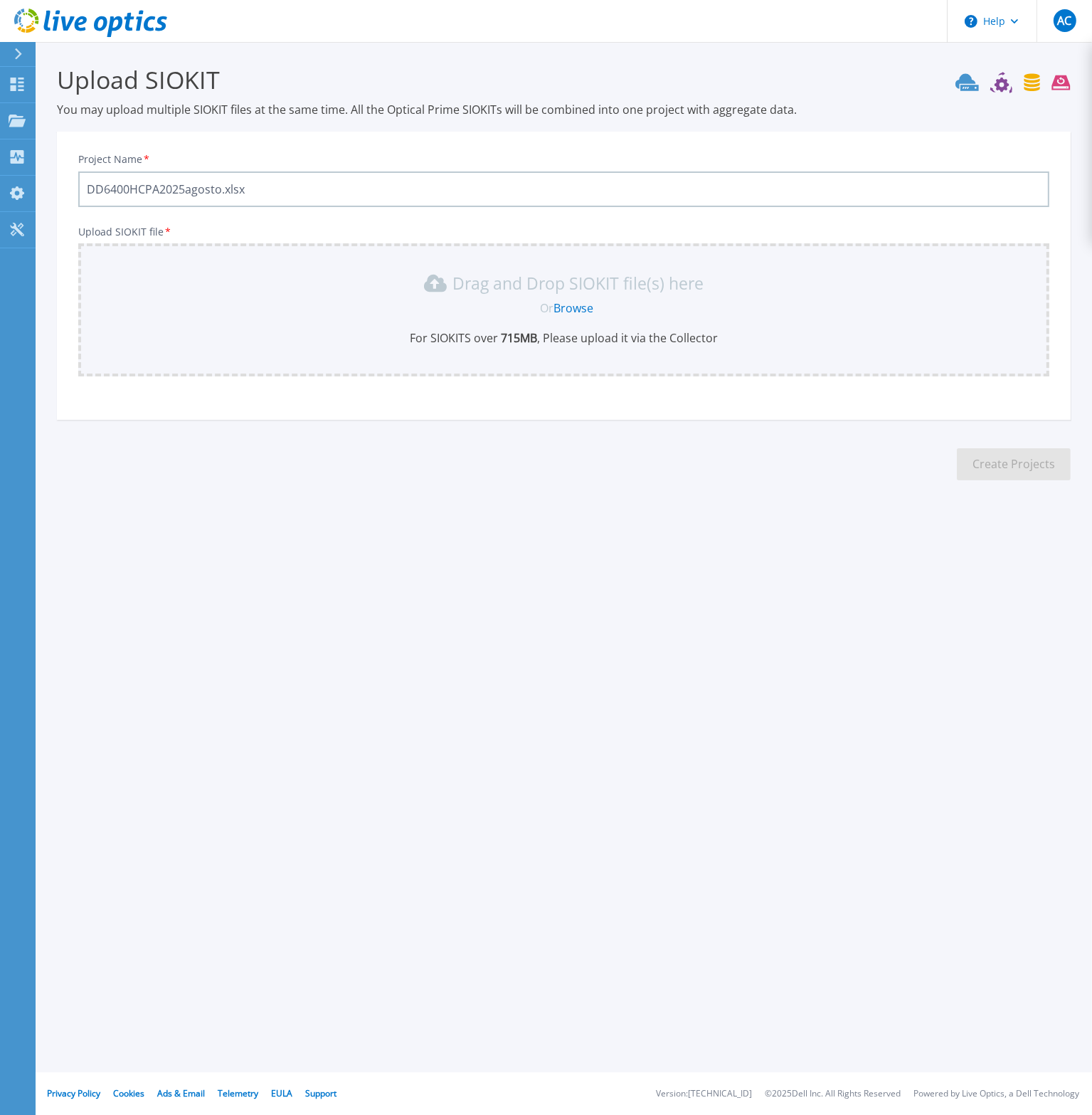
click at [318, 191] on input "DD6400HCPA2025agosto.xlsx" at bounding box center [564, 189] width 971 height 35
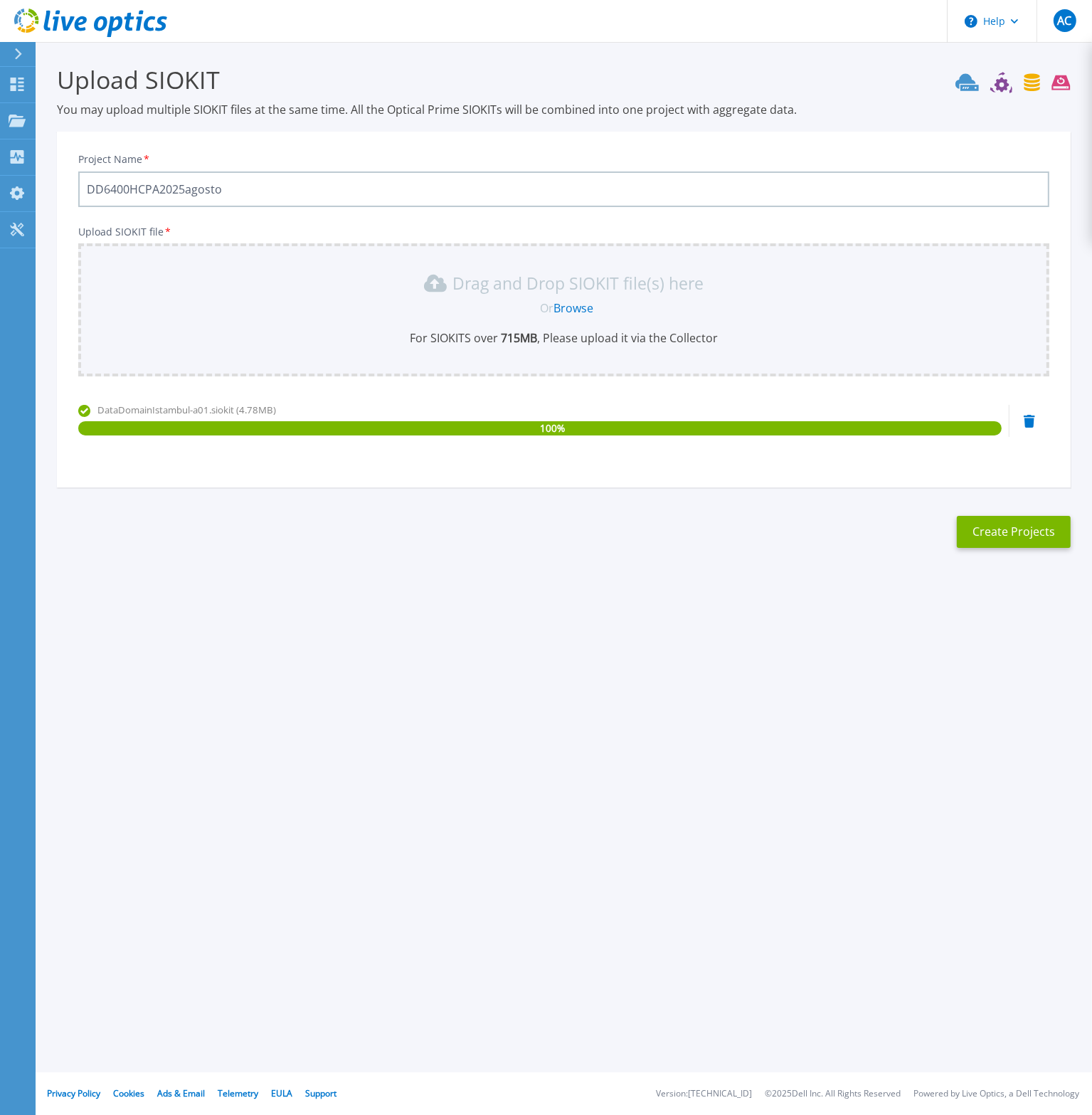
click at [190, 188] on input "DD6400HCPA2025agosto" at bounding box center [564, 189] width 971 height 35
type input "DD6400HCPA2025agosto"
click at [1003, 524] on button "Create Projects" at bounding box center [1013, 532] width 114 height 32
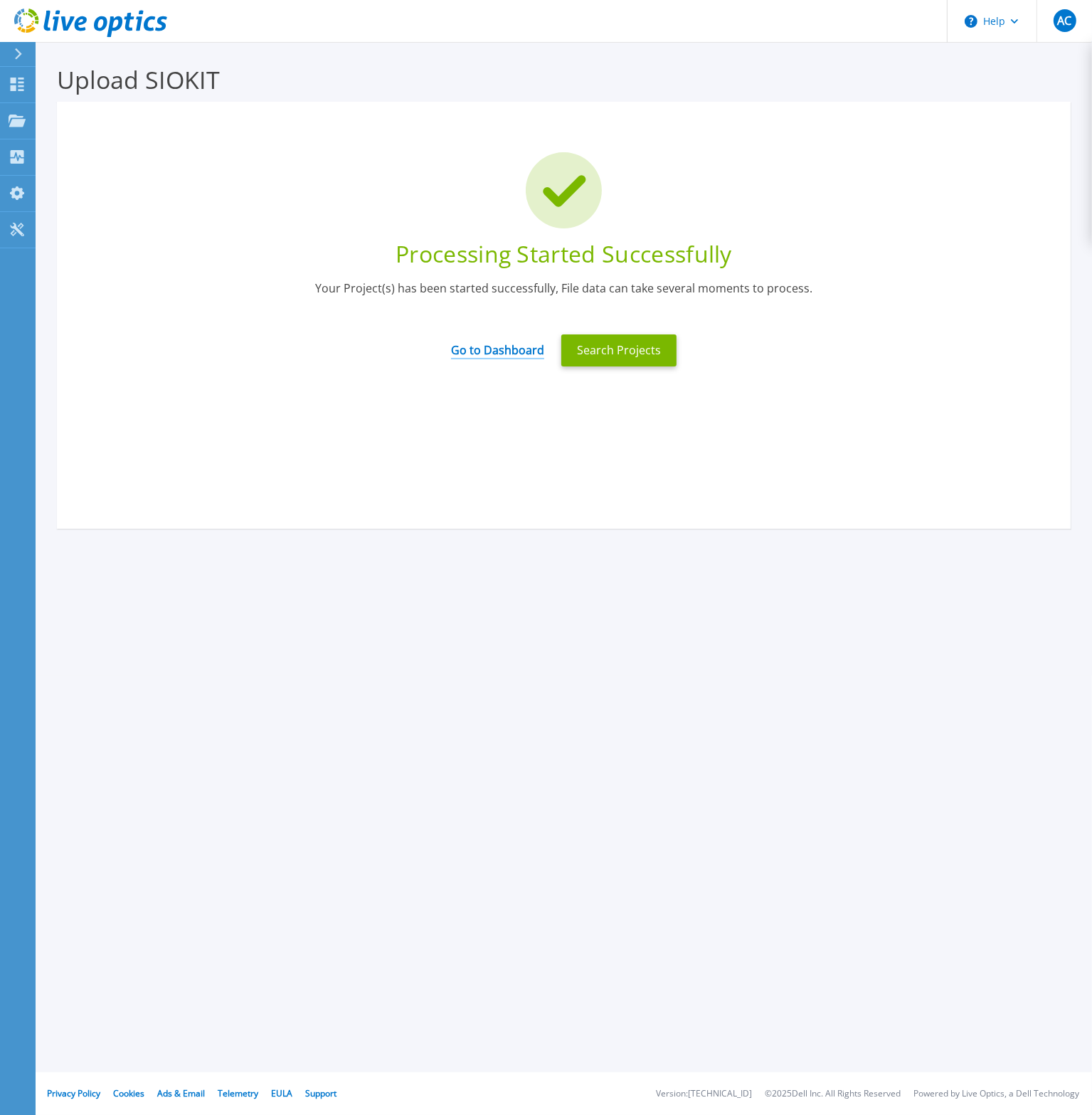
click at [522, 349] on link "Go to Dashboard" at bounding box center [498, 346] width 94 height 28
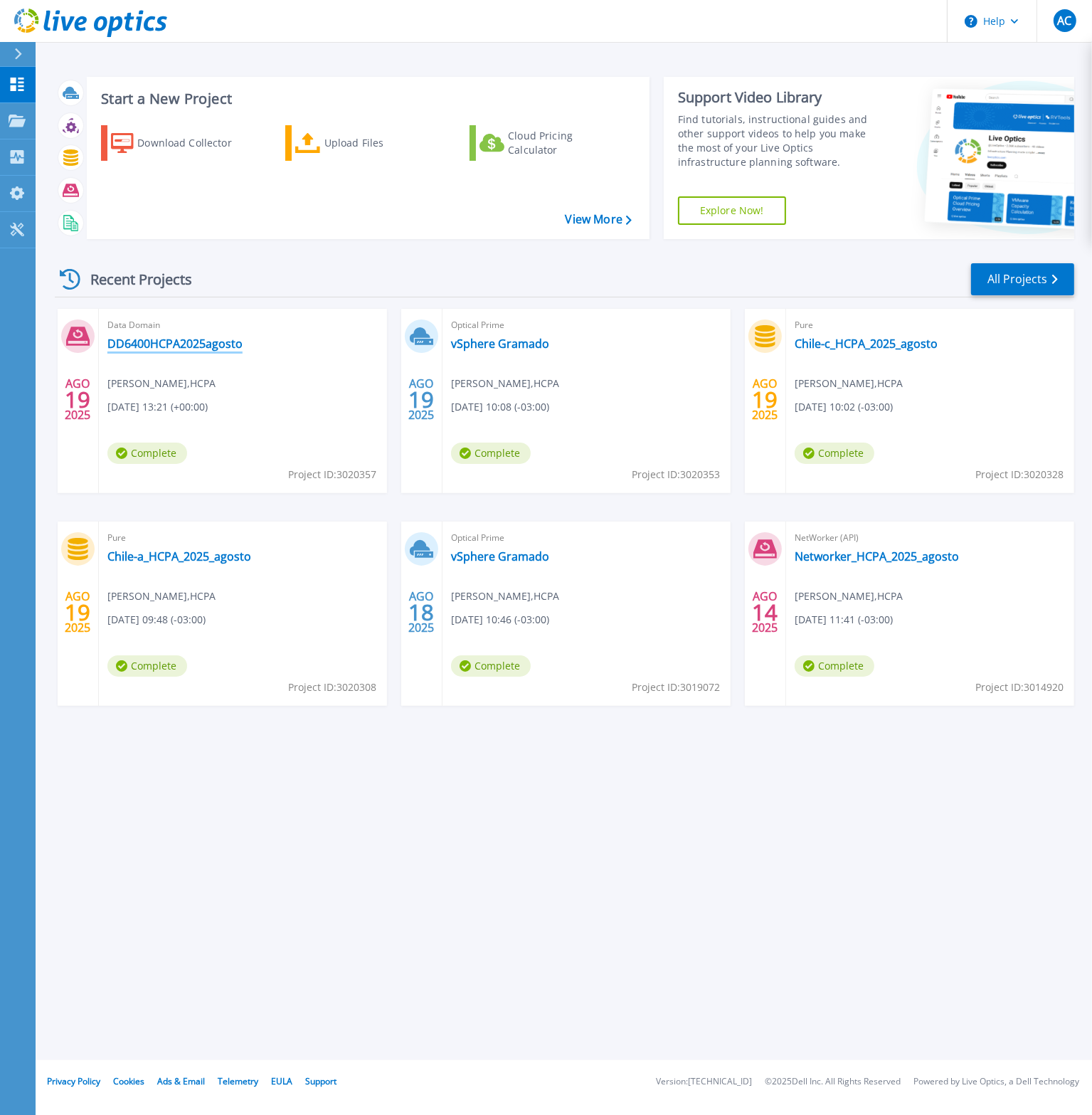
click at [155, 349] on link "DD6400HCPA2025agosto" at bounding box center [175, 343] width 135 height 14
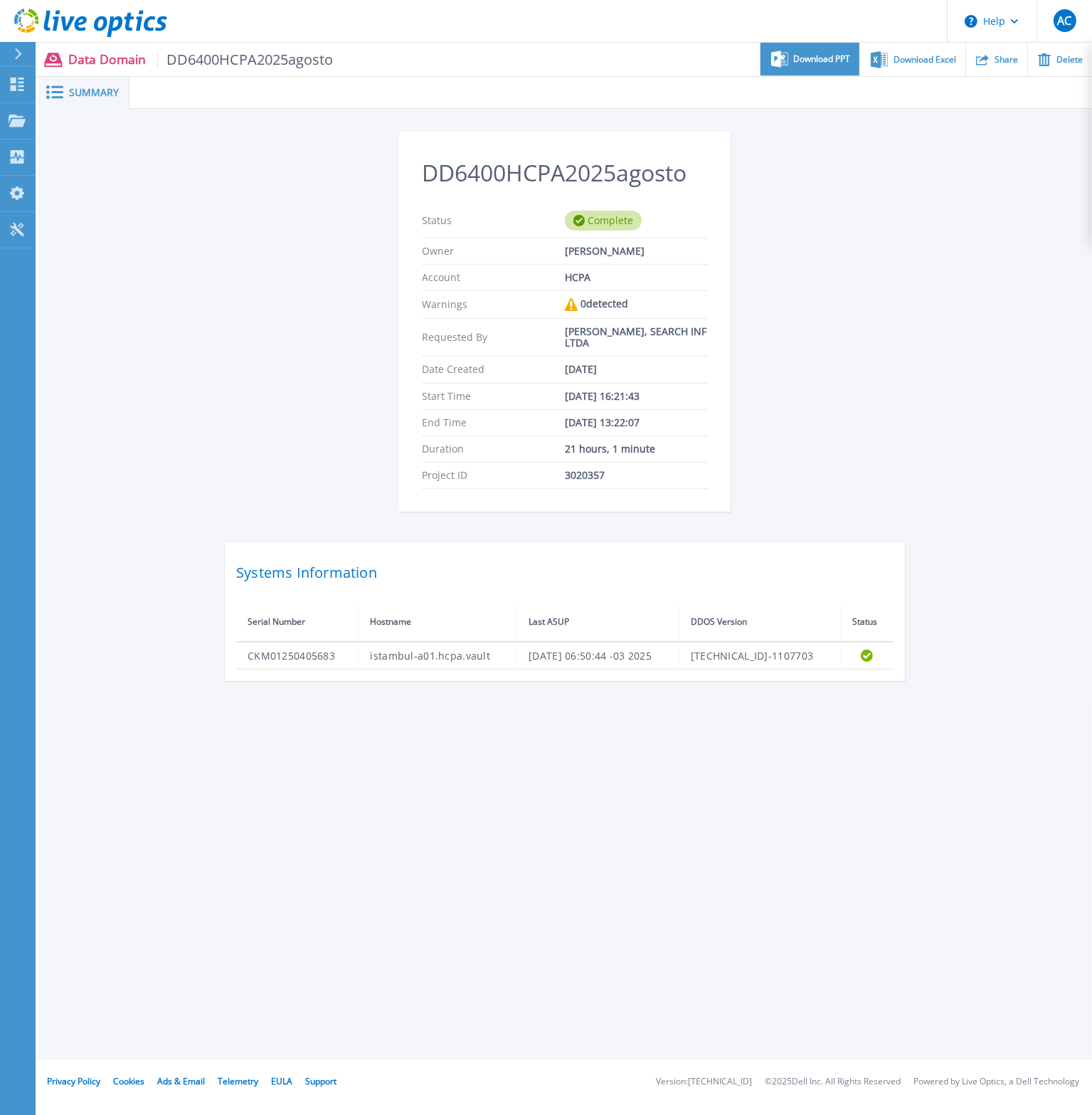
click at [839, 63] on span "Download PPT" at bounding box center [822, 58] width 57 height 8
click at [920, 55] on span "Download Excel" at bounding box center [925, 58] width 63 height 8
click at [222, 65] on span "DD6400HCPA2025agosto" at bounding box center [246, 59] width 176 height 17
click at [25, 20] on icon at bounding box center [90, 22] width 153 height 29
